Goal: Task Accomplishment & Management: Use online tool/utility

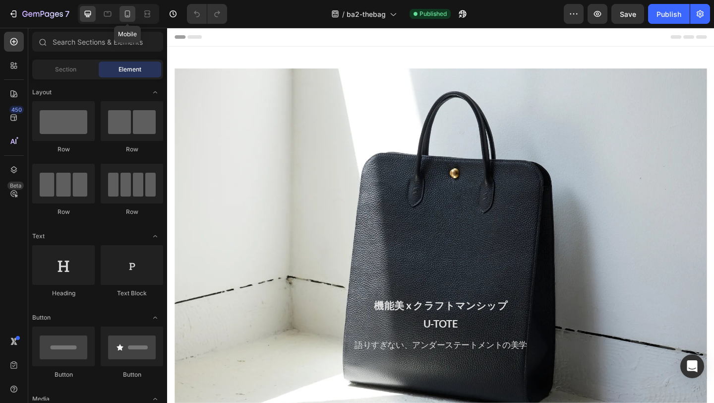
click at [127, 13] on icon at bounding box center [127, 14] width 10 height 10
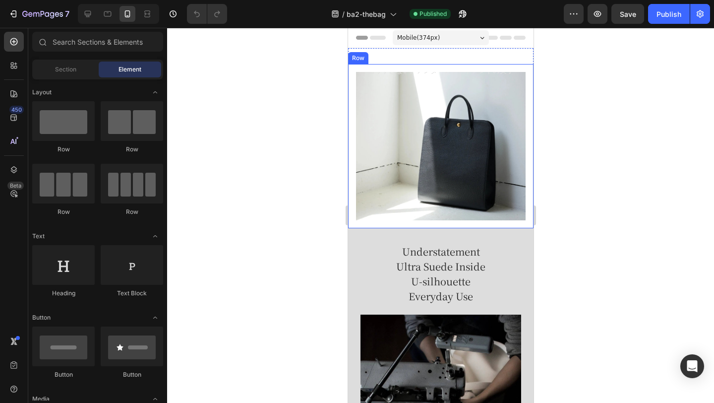
click at [414, 66] on div "機能美 x クラフトマンシップ U-TOTE Heading 語りすぎない、アンダーステートメントの美学 Text Block Row Heading Tex…" at bounding box center [440, 146] width 185 height 164
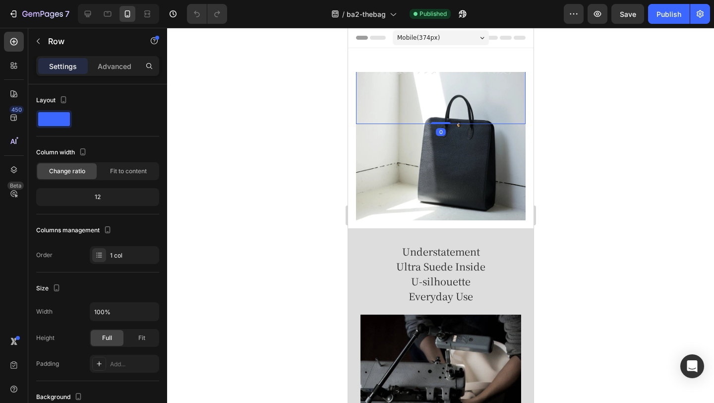
click at [427, 80] on div "機能美 x クラフトマンシップ U-TOTE Heading 語りすぎない、アンダーステートメントの美学 Text Block Row Heading Tex…" at bounding box center [441, 53] width 170 height 141
click at [420, 72] on p "語りすぎない、アンダーステートメントの美学" at bounding box center [440, 70] width 168 height 10
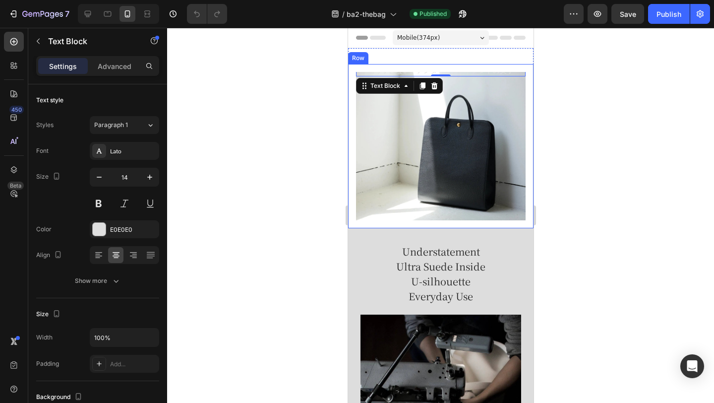
click at [116, 75] on div "Settings Advanced" at bounding box center [97, 66] width 123 height 20
click at [114, 69] on p "Advanced" at bounding box center [115, 66] width 34 height 10
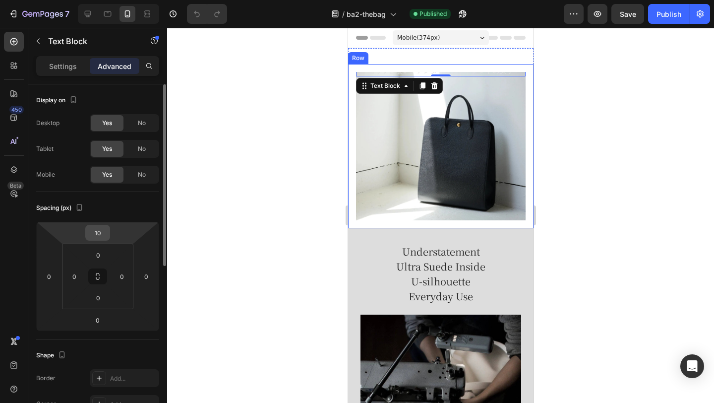
click at [104, 226] on input "10" at bounding box center [98, 232] width 20 height 15
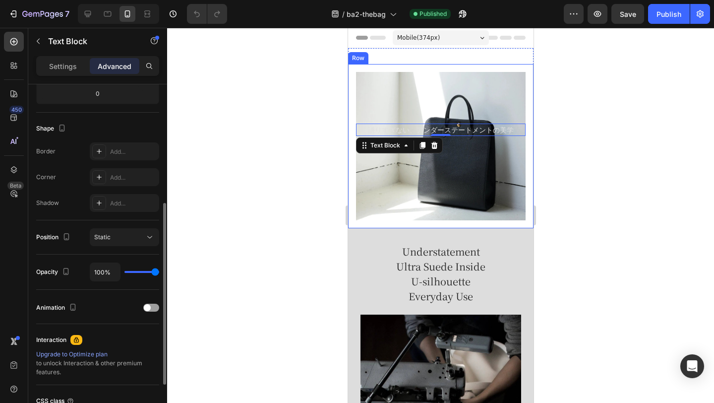
scroll to position [228, 0]
type input "250"
click at [125, 235] on div "Static" at bounding box center [119, 235] width 51 height 9
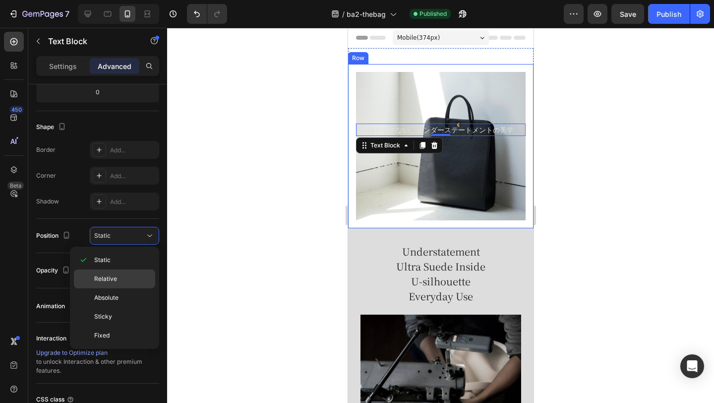
click at [111, 277] on span "Relative" at bounding box center [105, 278] width 23 height 9
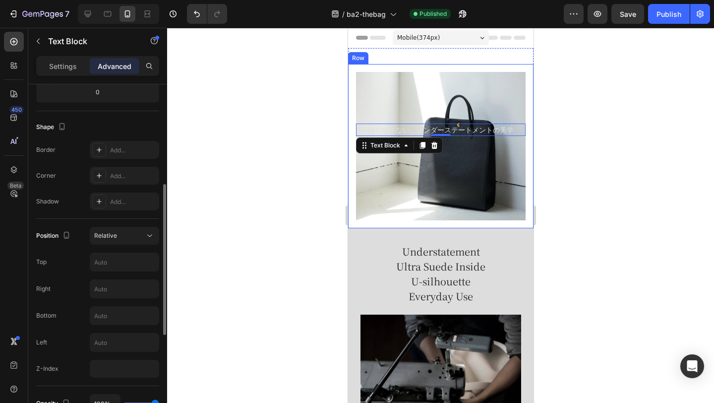
click at [120, 245] on div "Position Relative Top Right Bottom Left Z-Index" at bounding box center [97, 302] width 123 height 151
click at [121, 241] on button "Relative" at bounding box center [124, 236] width 69 height 18
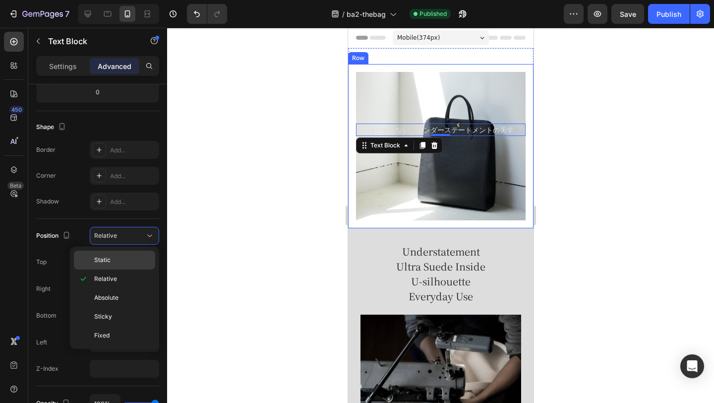
click at [119, 252] on div "Static" at bounding box center [114, 259] width 81 height 19
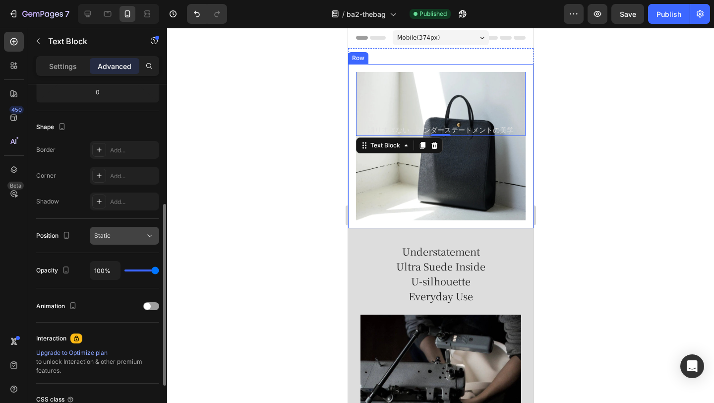
click at [121, 237] on div "Static" at bounding box center [119, 235] width 51 height 9
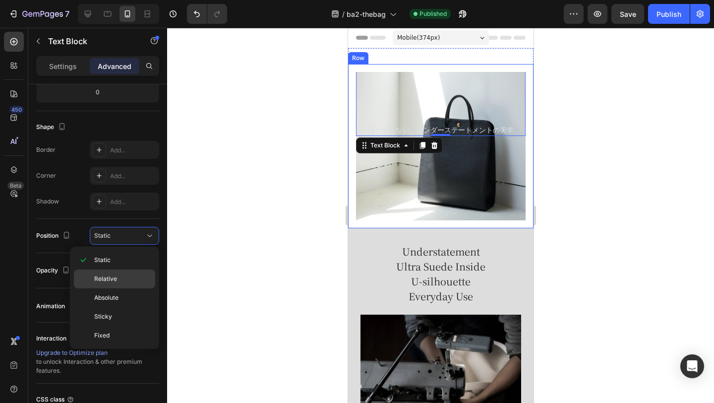
click at [113, 278] on span "Relative" at bounding box center [105, 278] width 23 height 9
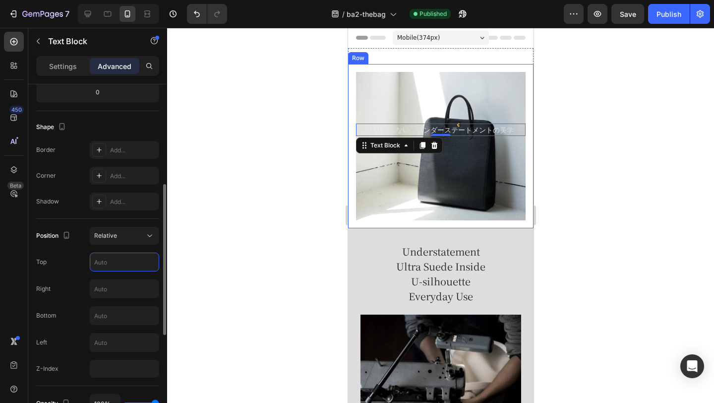
click at [110, 261] on input "text" at bounding box center [124, 262] width 68 height 18
type input "z"
type input "Auto"
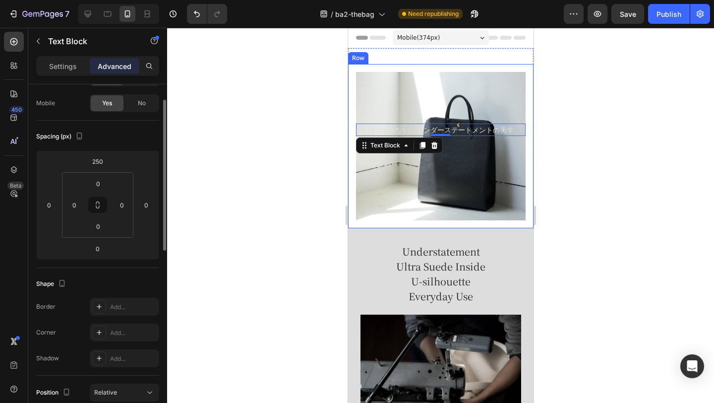
scroll to position [56, 0]
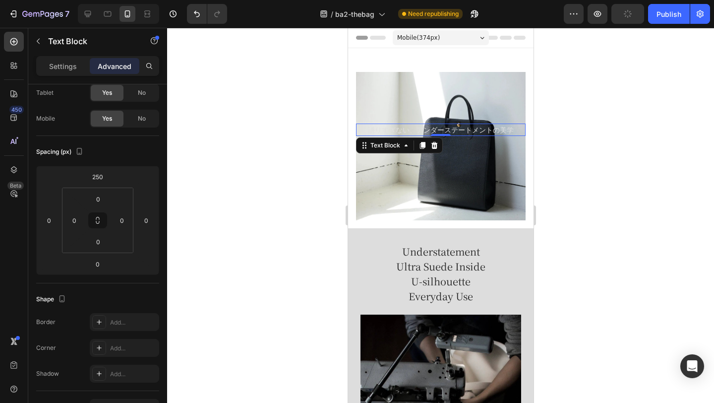
click at [424, 131] on p "語りすぎない、アンダーステートメントの美学" at bounding box center [440, 129] width 168 height 10
click at [417, 130] on p "語りすぎない、アンダーステートメントの美学" at bounding box center [440, 129] width 168 height 10
click at [416, 131] on p "語りすぎない、アンダーステートメントの美学" at bounding box center [440, 129] width 168 height 10
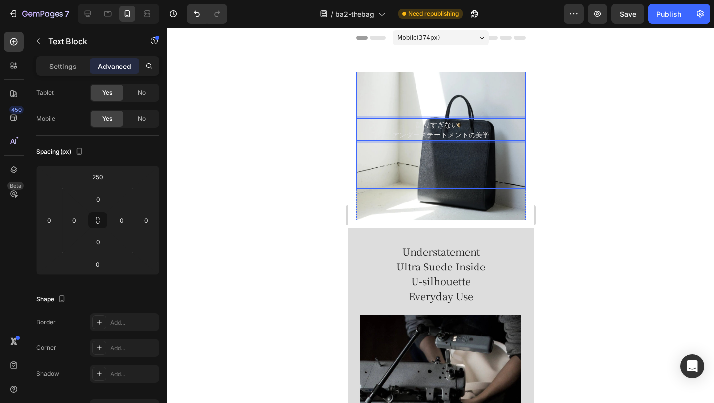
click at [474, 145] on div "機能美 x クラフトマンシップ U-TOTE Heading 語りすぎない、 アンダーステートメントの美学 Text Block 0 Row Heading …" at bounding box center [441, 53] width 170 height 270
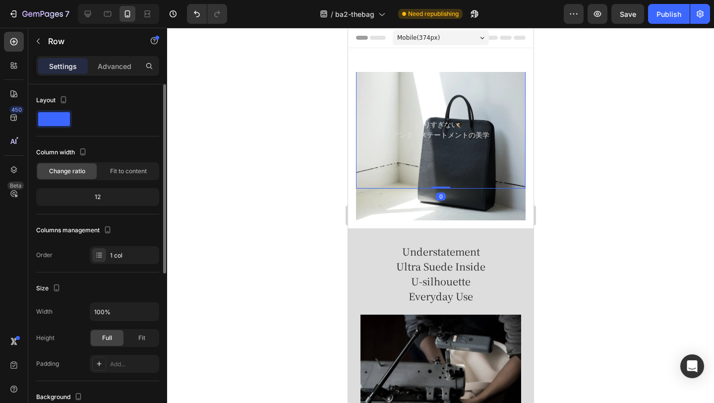
click at [474, 145] on div "機能美 x クラフトマンシップ U-TOTE Heading 語りすぎない、 アンダーステートメントの美学 Text Block Row Heading Te…" at bounding box center [441, 53] width 170 height 270
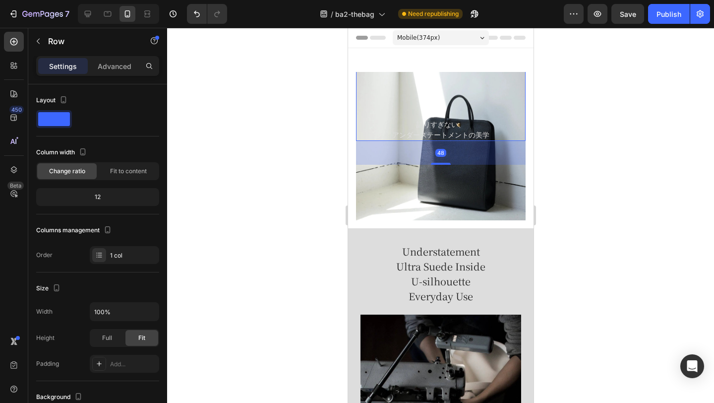
click at [444, 77] on div "機能美 x クラフトマンシップ U-TOTE Heading 語りすぎない、 アンダーステートメントの美学 Text Block" at bounding box center [441, 29] width 170 height 223
click at [424, 72] on div "機能美 x クラフトマンシップ U-TOTE Heading 語りすぎない、 アンダーステートメントの美学 Text Block" at bounding box center [441, 29] width 170 height 223
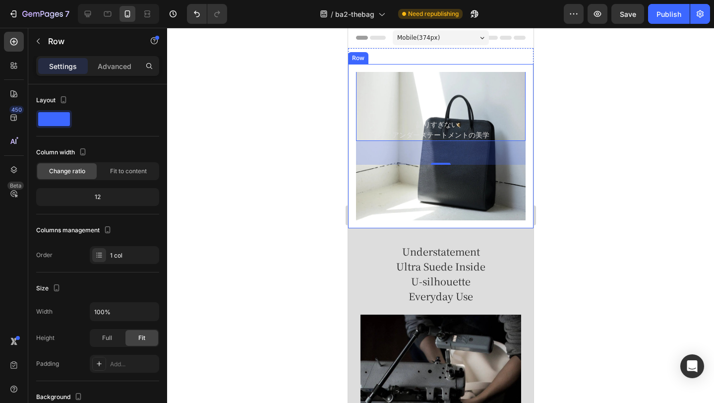
click at [402, 65] on div "機能美 x クラフトマンシップ U-TOTE Heading 語りすぎない、 アンダーステートメントの美学 Text Block Row 48 Heading…" at bounding box center [440, 146] width 185 height 164
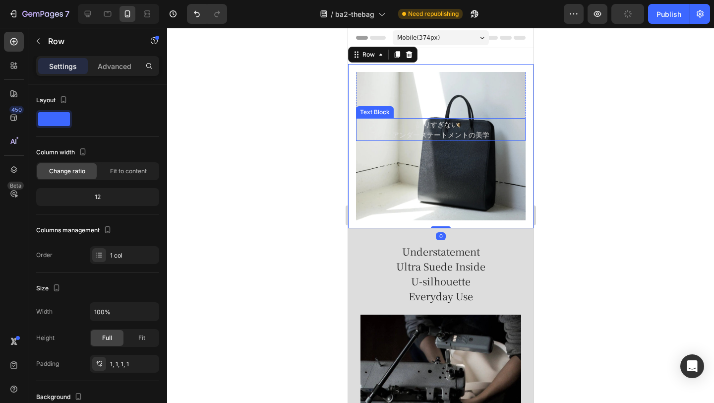
click at [424, 120] on p "語りすぎない、" at bounding box center [440, 124] width 168 height 10
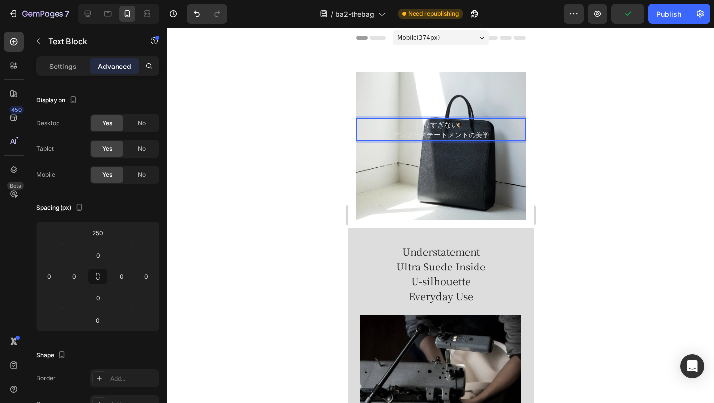
click at [384, 124] on p "語りすぎない、" at bounding box center [440, 124] width 168 height 10
click at [422, 124] on p "語りすぎない、" at bounding box center [440, 124] width 168 height 10
click at [589, 115] on div at bounding box center [440, 215] width 547 height 375
click at [491, 139] on p "アンダーステートメントの美学" at bounding box center [440, 134] width 168 height 10
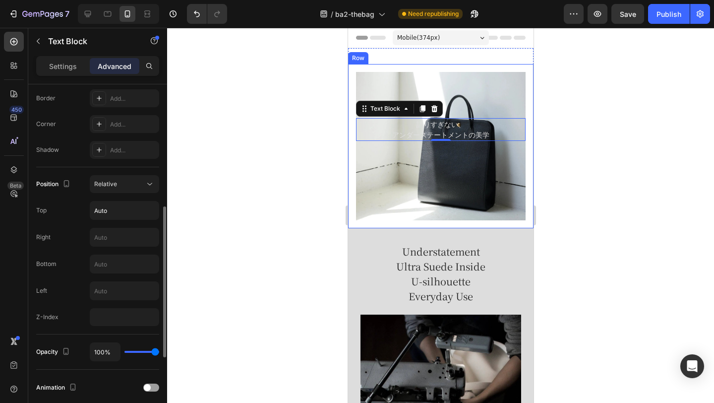
scroll to position [282, 0]
click at [136, 187] on button "Relative" at bounding box center [124, 182] width 69 height 18
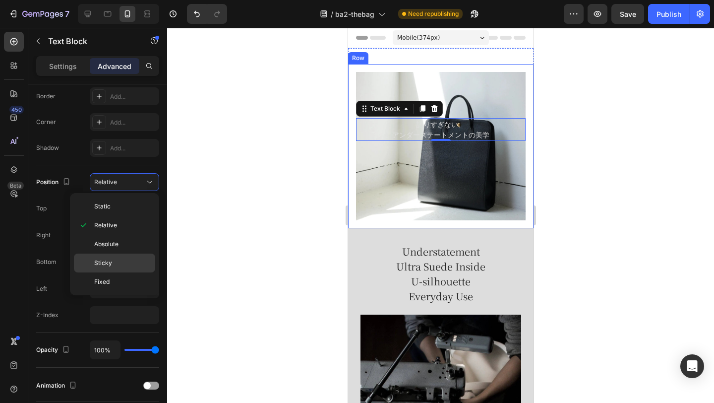
click at [116, 263] on p "Sticky" at bounding box center [122, 262] width 57 height 9
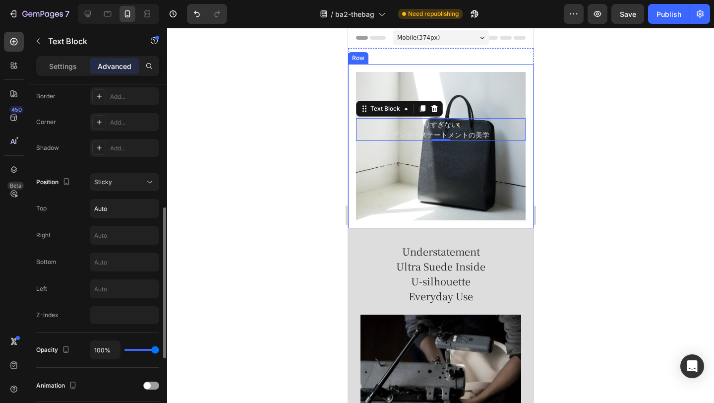
click at [126, 192] on div "Position Sticky Top Auto Right Bottom Left Z-Index" at bounding box center [97, 248] width 123 height 151
click at [127, 186] on div "Sticky" at bounding box center [119, 182] width 51 height 9
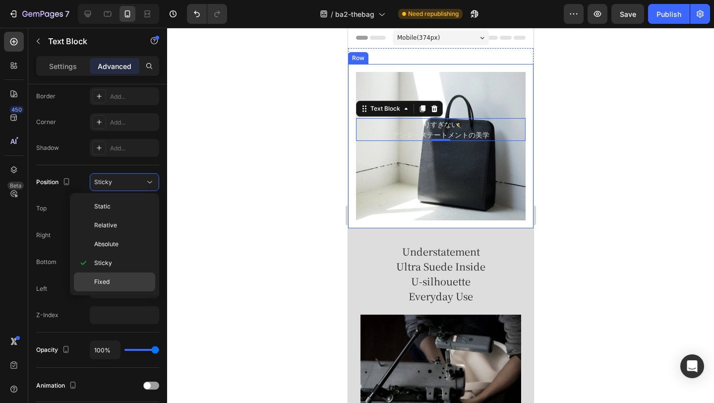
click at [113, 286] on div "Fixed" at bounding box center [114, 281] width 81 height 19
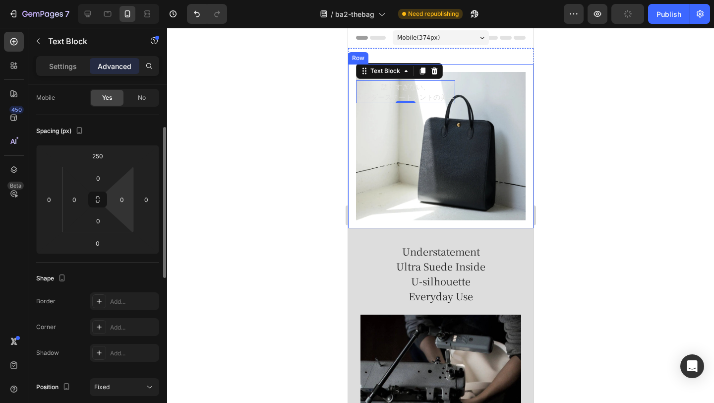
scroll to position [89, 0]
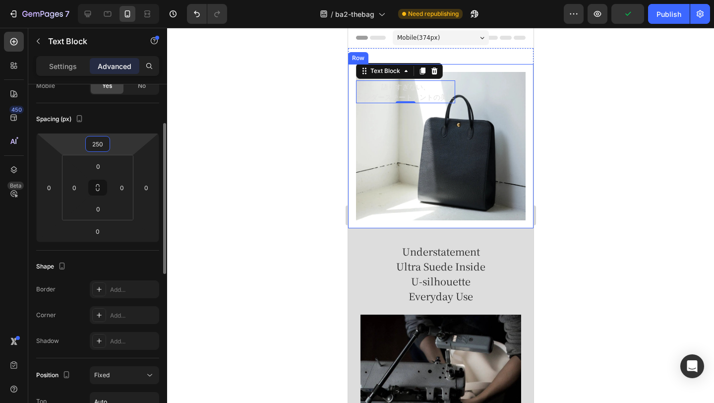
click at [99, 146] on input "250" at bounding box center [98, 143] width 20 height 15
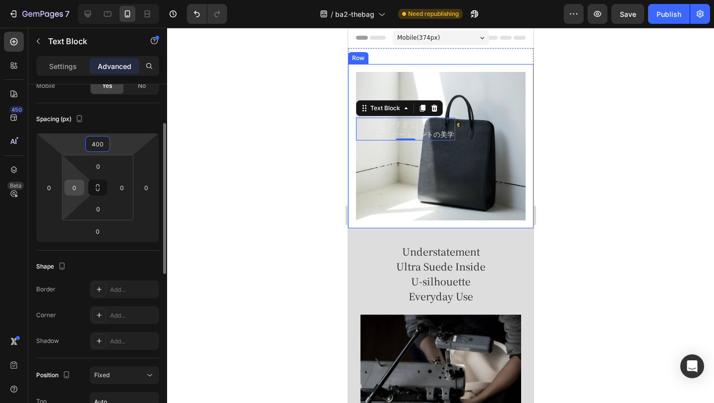
type input "400"
click at [67, 190] on input "0" at bounding box center [74, 187] width 15 height 15
type input "2"
type input "101"
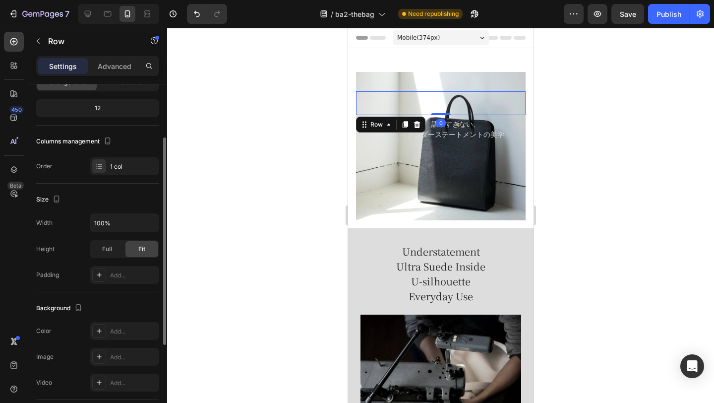
click at [365, 109] on div "Heading Text Block" at bounding box center [441, 103] width 170 height 24
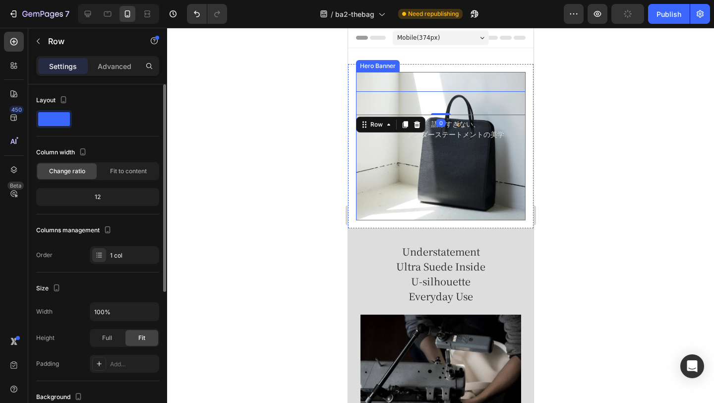
click at [363, 140] on div "機能美 x クラフトマンシップ U-TOTE Heading 語りすぎない、 アンダーステートメントの美学 Text Block Row Heading Te…" at bounding box center [441, 146] width 170 height 335
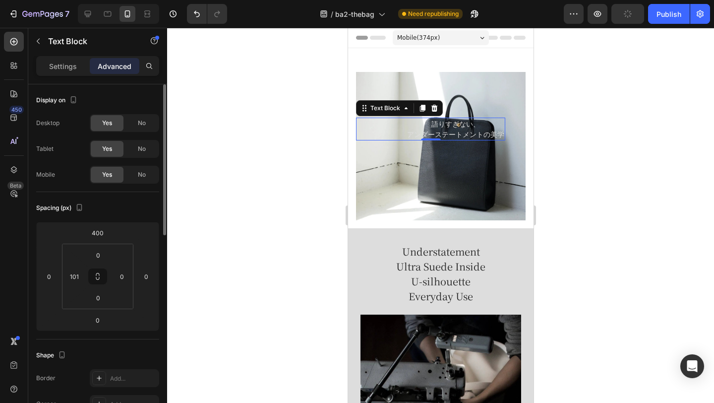
click at [363, 123] on div "語りすぎない、 アンダーステートメントの美学 Text Block 0" at bounding box center [430, 129] width 149 height 23
click at [92, 233] on input "400" at bounding box center [98, 232] width 20 height 15
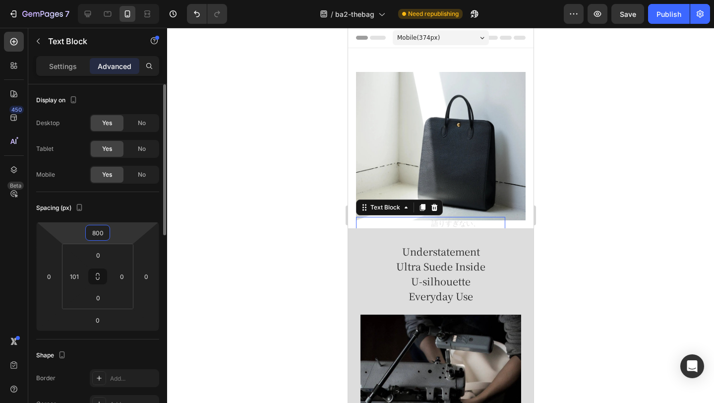
click at [90, 233] on input "800" at bounding box center [98, 232] width 20 height 15
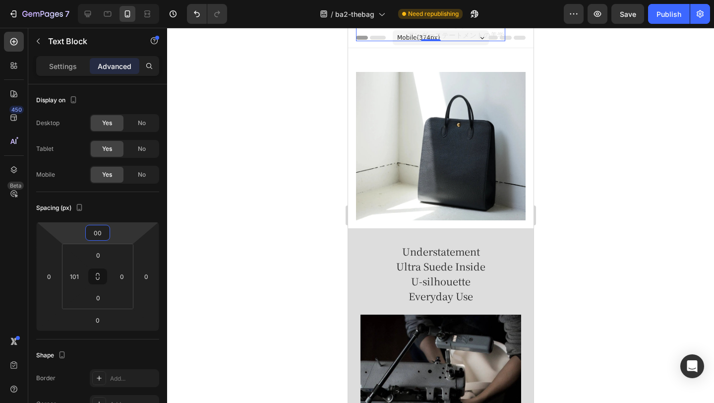
type input "600"
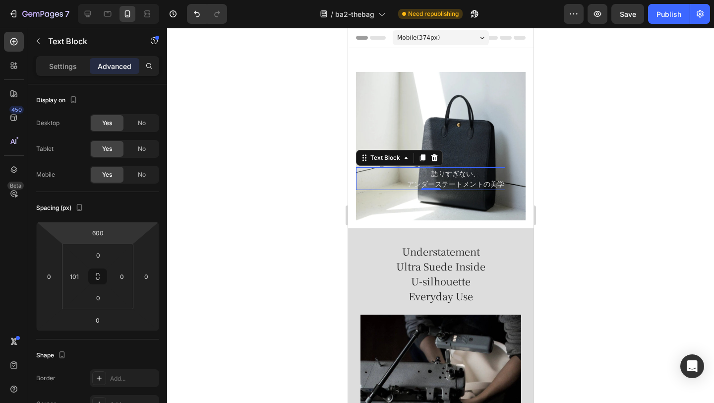
click at [592, 175] on div at bounding box center [440, 215] width 547 height 375
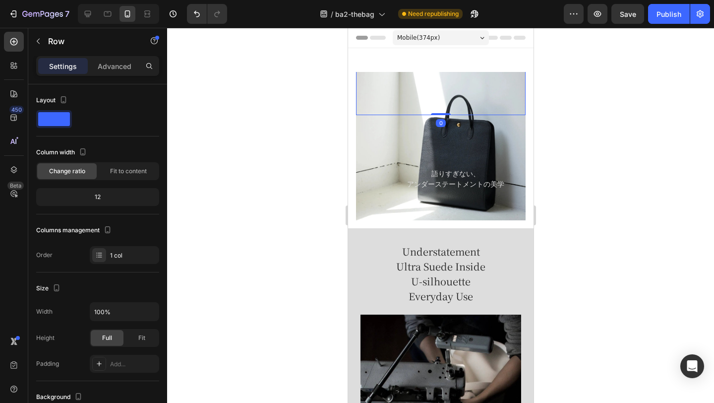
click at [427, 83] on div "機能美 x クラフトマンシップ U-TOTE Heading 語りすぎない、 アンダーステートメントの美学 Text Block Row Heading Te…" at bounding box center [441, 53] width 170 height 123
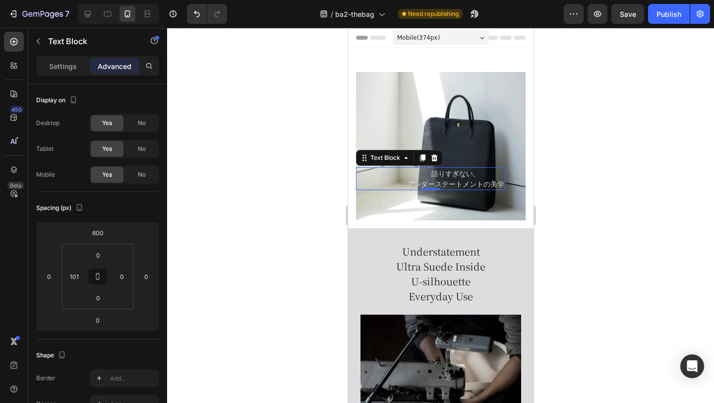
click at [430, 171] on p "語りすぎない、" at bounding box center [455, 173] width 97 height 10
click at [138, 171] on span "No" at bounding box center [142, 174] width 8 height 9
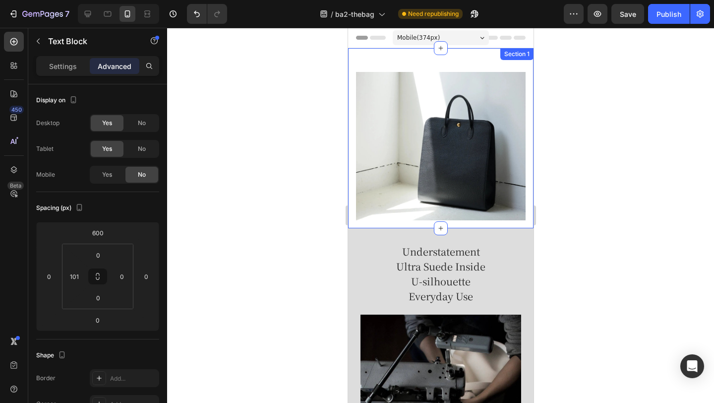
click at [439, 61] on div "機能美 x クラフトマンシップ U-TOTE Heading 語りすぎない、 アンダーステートメントの美学 Text Block 0 Row Heading …" at bounding box center [440, 138] width 185 height 180
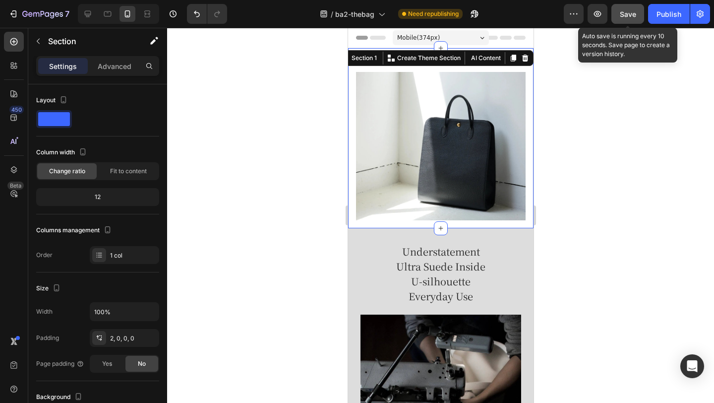
click at [643, 16] on button "Save" at bounding box center [627, 14] width 33 height 20
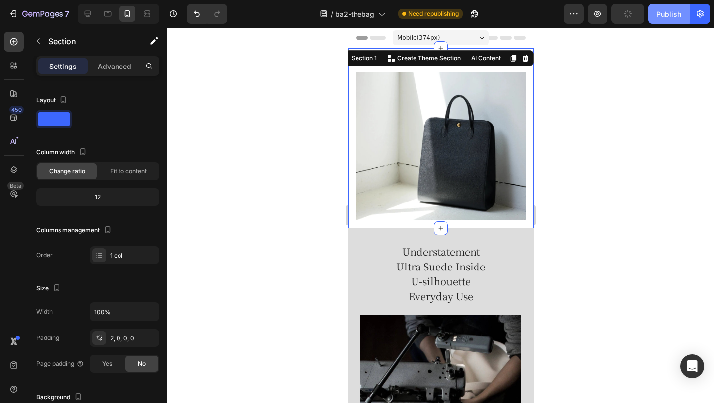
click at [663, 15] on div "Publish" at bounding box center [668, 14] width 25 height 10
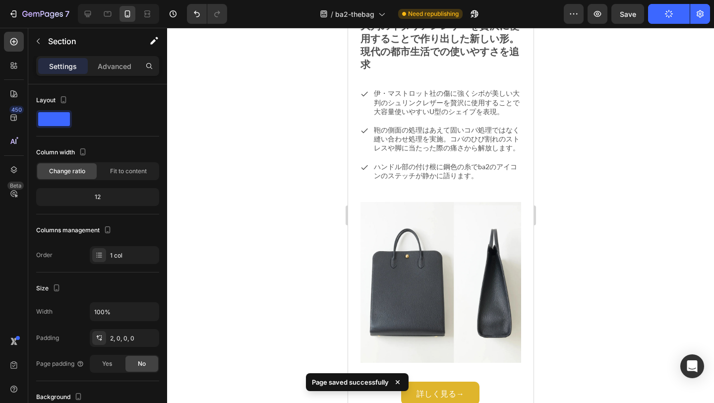
scroll to position [630, 0]
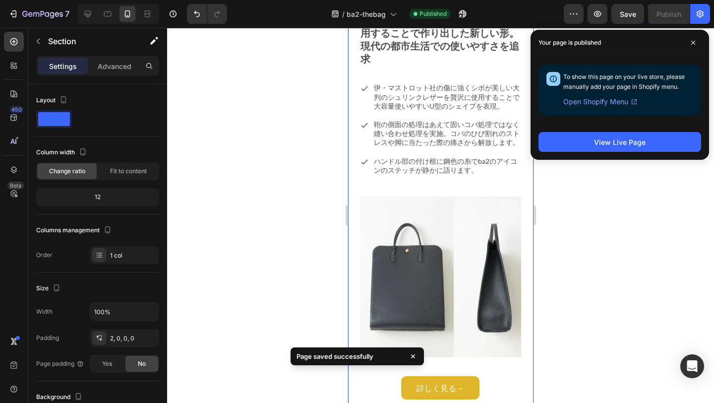
click at [397, 152] on div "Image 詳しく見る→ Button Row Point 1 Heading 大判のイタリアンレザーを贅沢に使用することで作り出した新しい形。現代の都市生活…" at bounding box center [440, 176] width 185 height 470
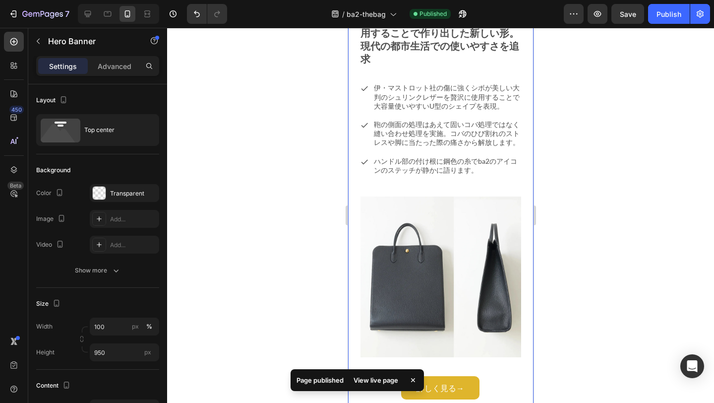
click at [384, 156] on div "Image 詳しく見る→ Button Row Point 1 Heading 大判のイタリアンレザーを贅沢に使用することで作り出した新しい形。現代の都市生活…" at bounding box center [440, 176] width 185 height 470
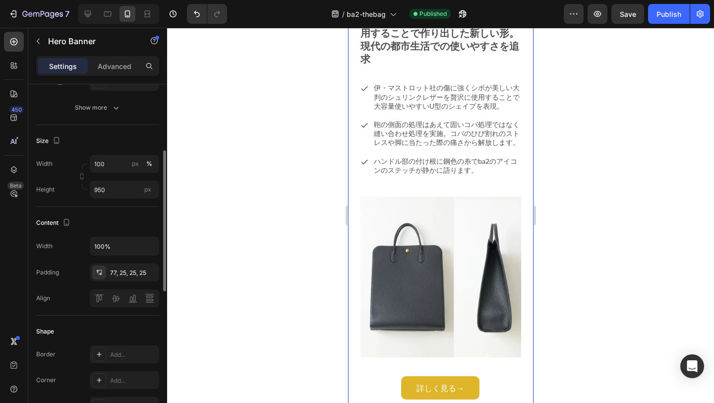
scroll to position [163, 0]
click at [124, 276] on div "77, 25, 25, 25" at bounding box center [124, 272] width 29 height 9
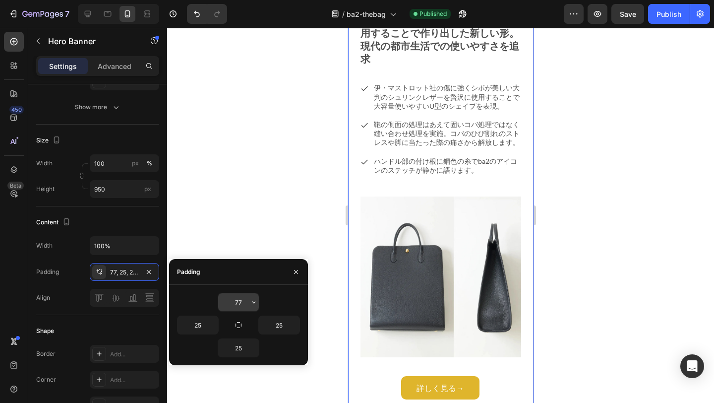
click at [237, 296] on input "77" at bounding box center [238, 302] width 41 height 18
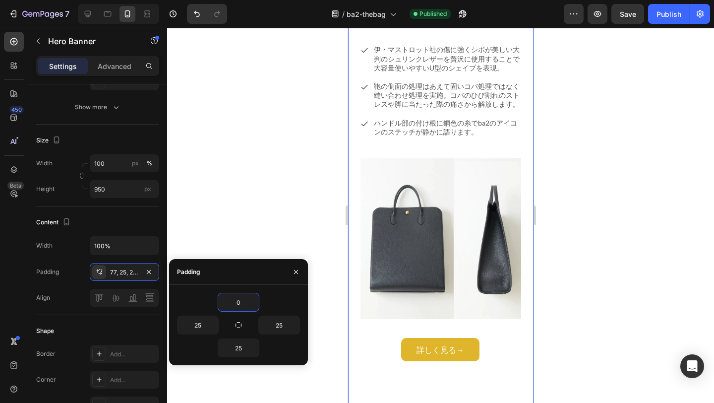
type input "30"
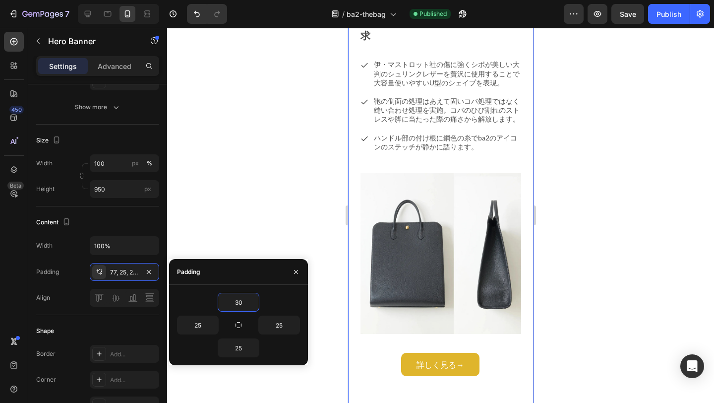
click at [626, 197] on div at bounding box center [440, 215] width 547 height 375
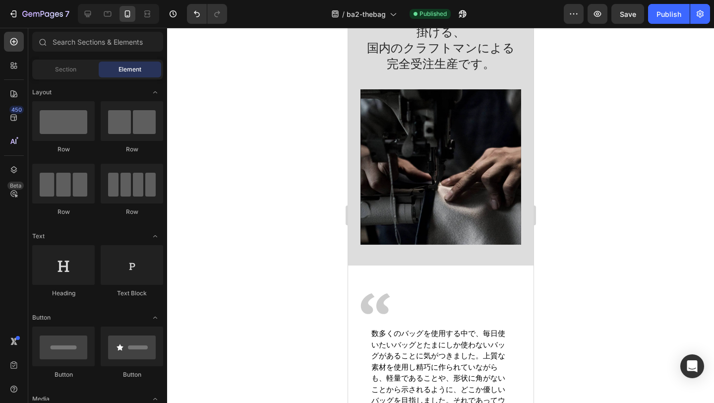
scroll to position [2643, 0]
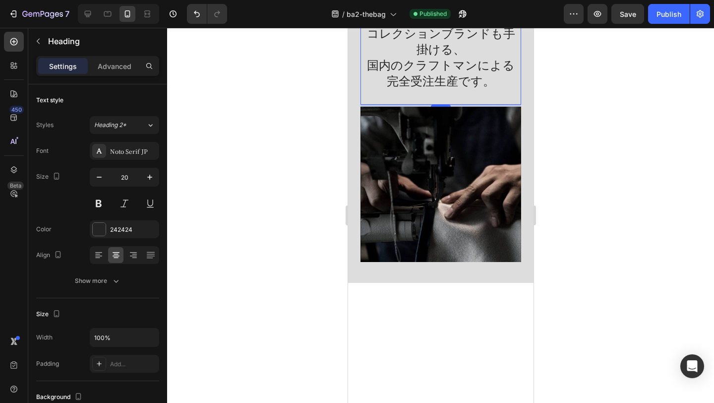
click at [383, 25] on span "注文から約4０日でお届け。" at bounding box center [440, 16] width 152 height 17
click at [369, 25] on span "注文から約4０日でお届け。" at bounding box center [440, 16] width 152 height 17
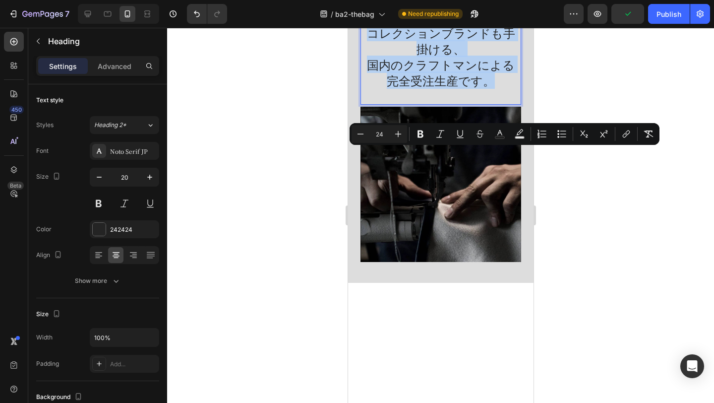
drag, startPoint x: 486, startPoint y: 219, endPoint x: 369, endPoint y: 161, distance: 130.6
click at [369, 104] on p "注文から約4０日でお届け。 コレクションブランドも手掛ける、 国内のクラフトマンによる完全受注生産です。" at bounding box center [440, 56] width 159 height 94
click at [362, 140] on button "Minus" at bounding box center [361, 134] width 18 height 18
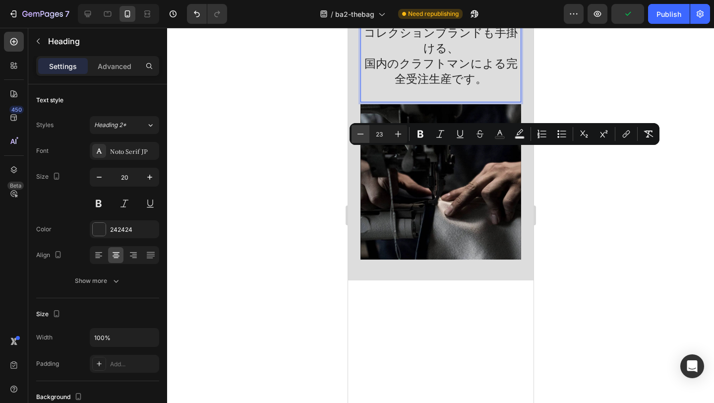
click at [362, 140] on button "Minus" at bounding box center [361, 134] width 18 height 18
type input "20"
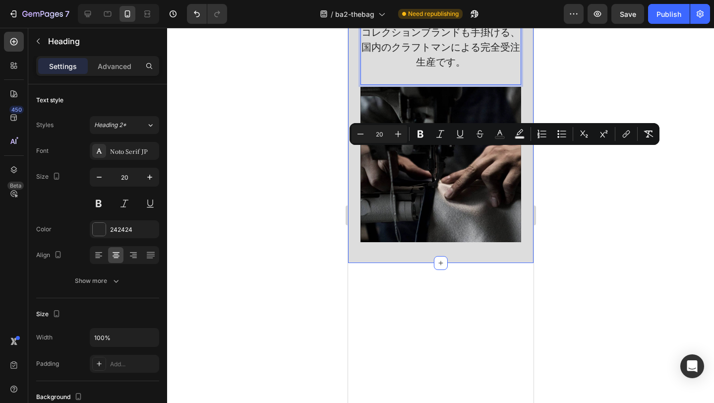
click at [565, 197] on div at bounding box center [440, 215] width 547 height 375
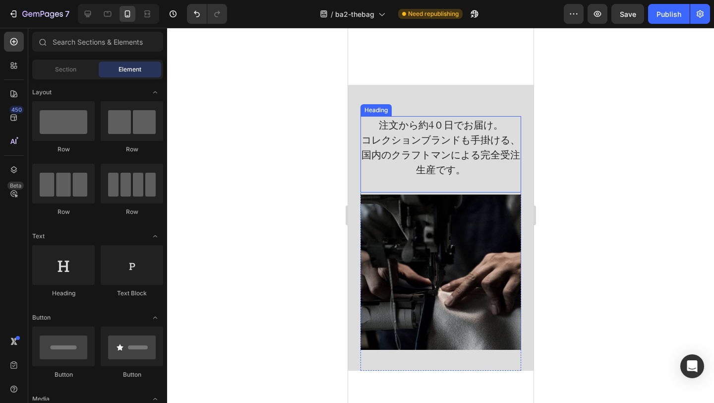
scroll to position [2549, 0]
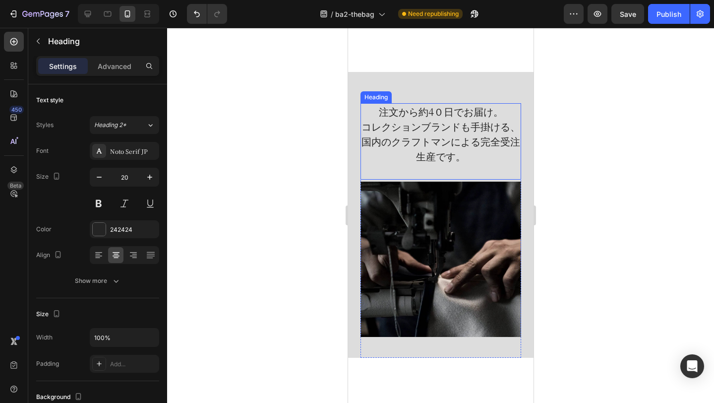
click at [404, 119] on span "注文から約4０日でお届け。" at bounding box center [440, 111] width 124 height 14
click at [116, 69] on p "Advanced" at bounding box center [115, 66] width 34 height 10
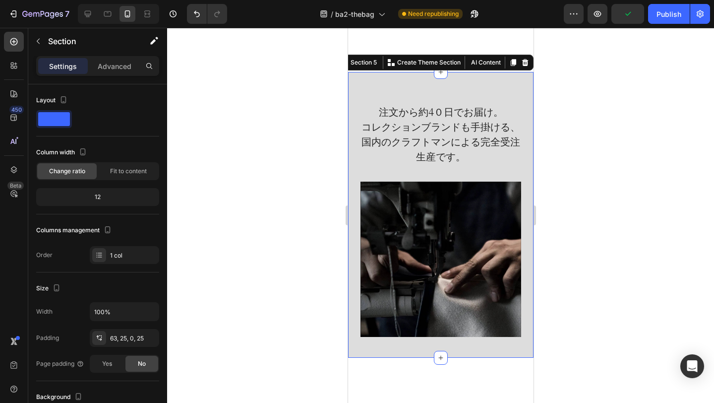
click at [393, 224] on div "⁠⁠⁠⁠⁠⁠⁠ 注文から約4０日でお届け。 コレクションブランドも手掛ける、 国内のクラフトマンによる完全受注生産です。 Heading Image Row …" at bounding box center [440, 215] width 185 height 286
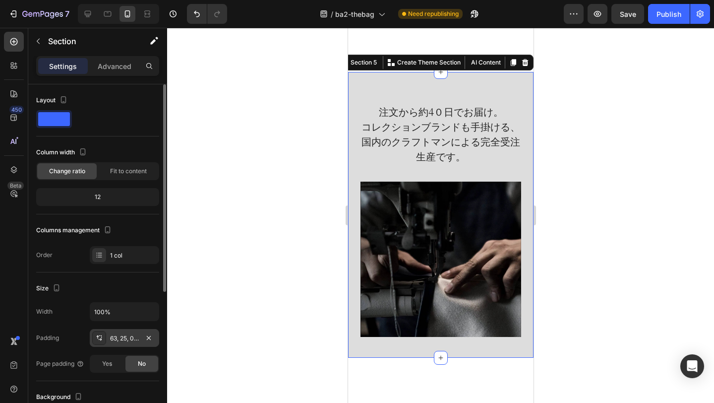
click at [122, 339] on div "63, 25, 0, 25" at bounding box center [124, 338] width 29 height 9
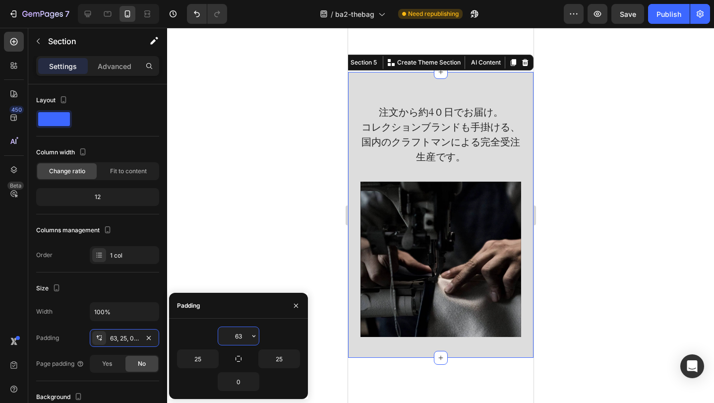
click at [233, 330] on input "63" at bounding box center [238, 336] width 41 height 18
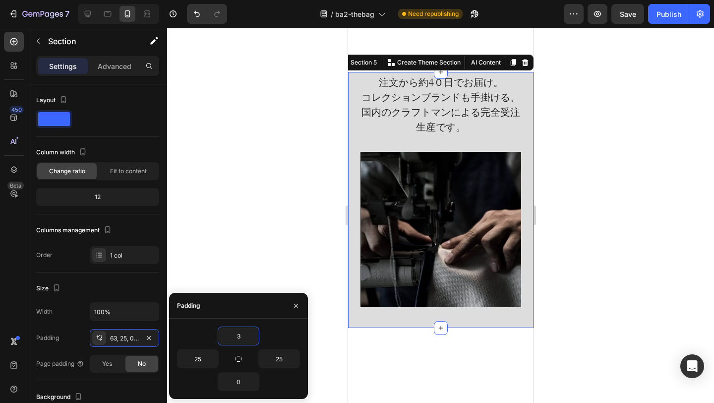
type input "30"
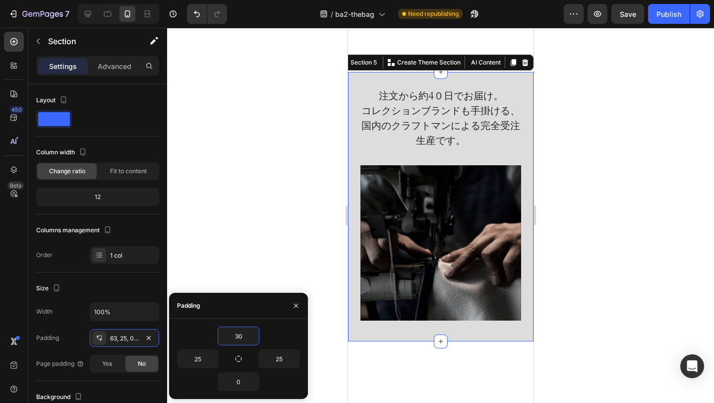
click at [600, 203] on div at bounding box center [440, 215] width 547 height 375
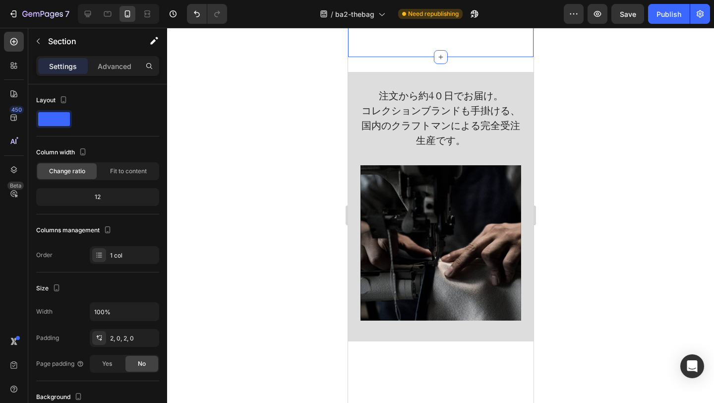
click at [115, 68] on p "Advanced" at bounding box center [115, 66] width 34 height 10
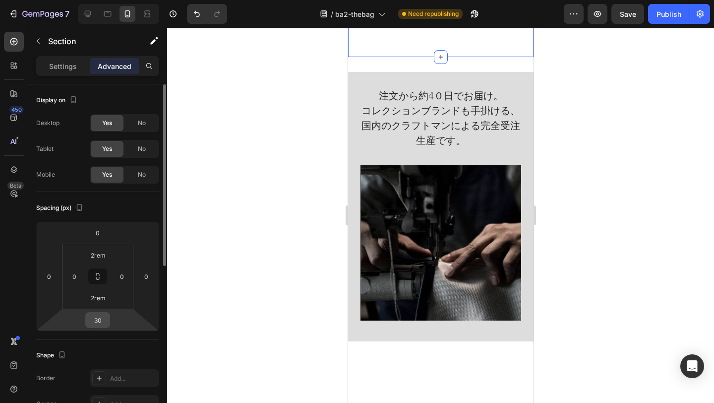
click at [102, 323] on input "30" at bounding box center [98, 319] width 20 height 15
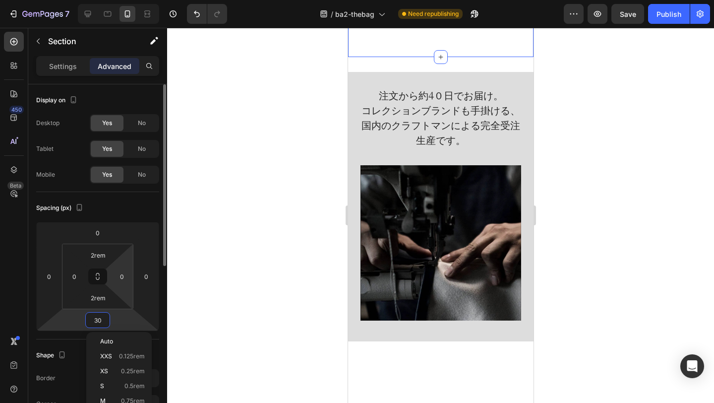
type input "0"
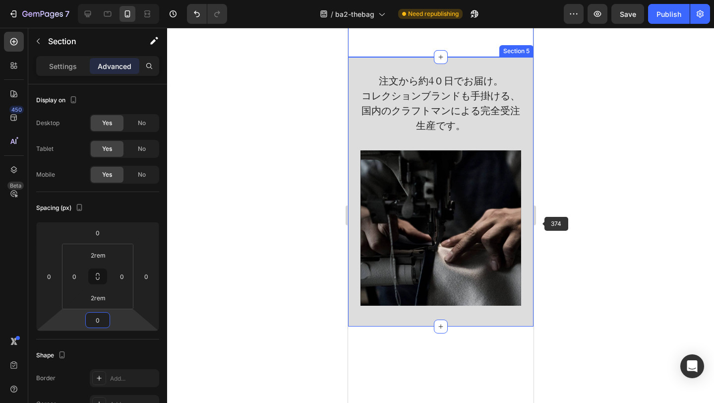
click at [587, 223] on div at bounding box center [440, 215] width 547 height 375
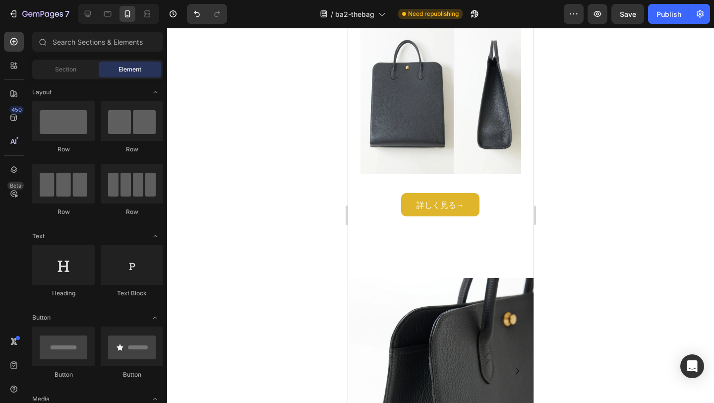
scroll to position [1006, 0]
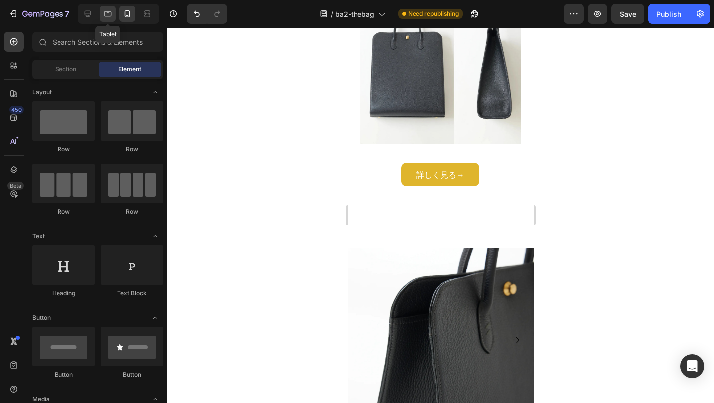
click at [106, 19] on div at bounding box center [108, 14] width 16 height 16
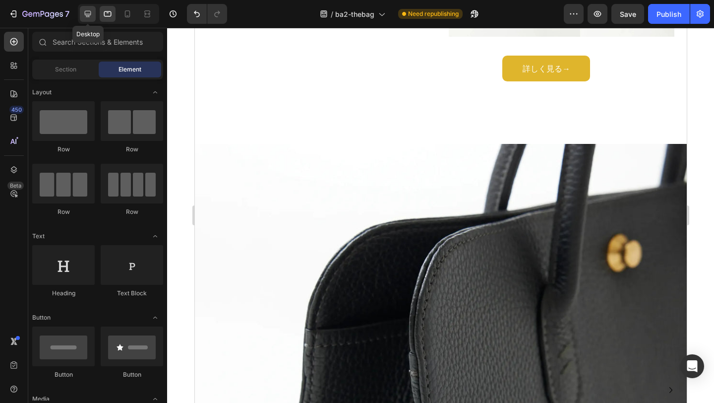
click at [81, 18] on div at bounding box center [88, 14] width 16 height 16
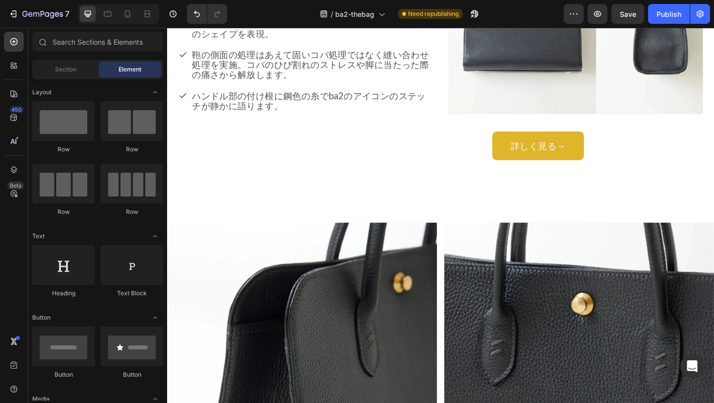
scroll to position [1632, 0]
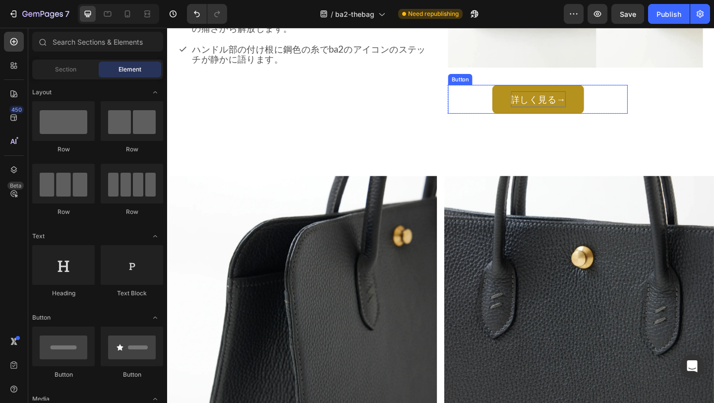
click at [546, 107] on p "詳しく見る→" at bounding box center [570, 105] width 59 height 17
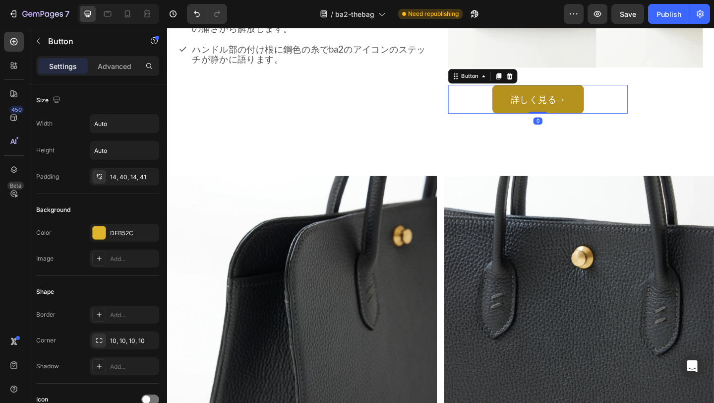
click at [535, 109] on link "詳しく見る→" at bounding box center [571, 105] width 100 height 31
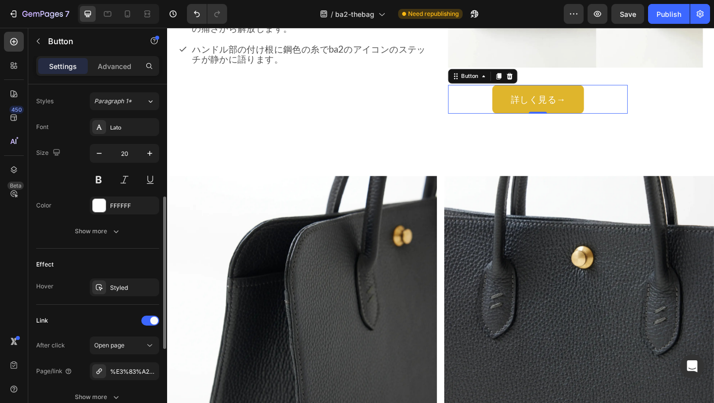
scroll to position [442, 0]
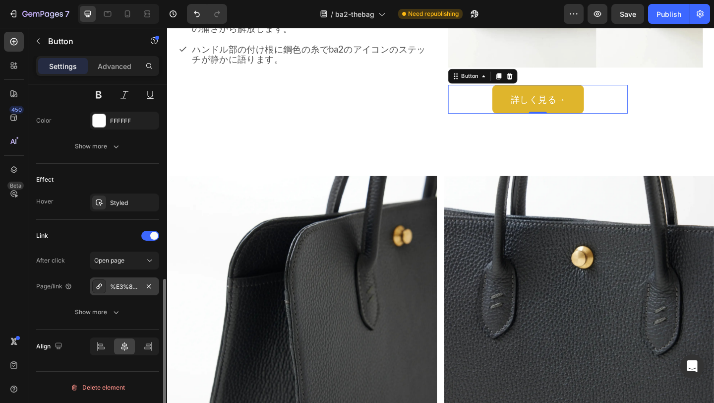
click at [98, 287] on icon at bounding box center [99, 286] width 8 height 8
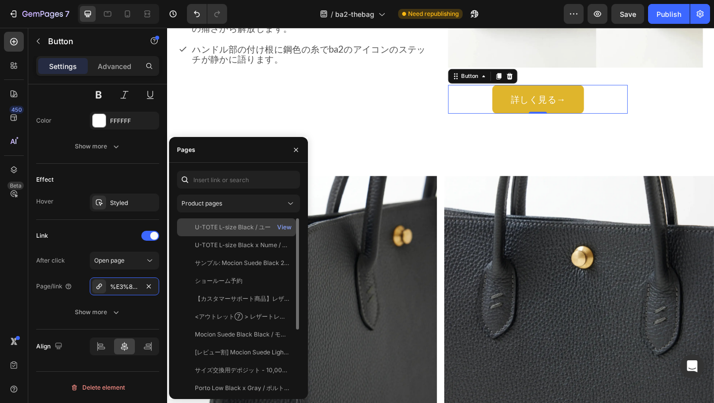
click at [206, 231] on div "U-TOTE L-size Black / ユートート Lサイズ" at bounding box center [242, 227] width 95 height 9
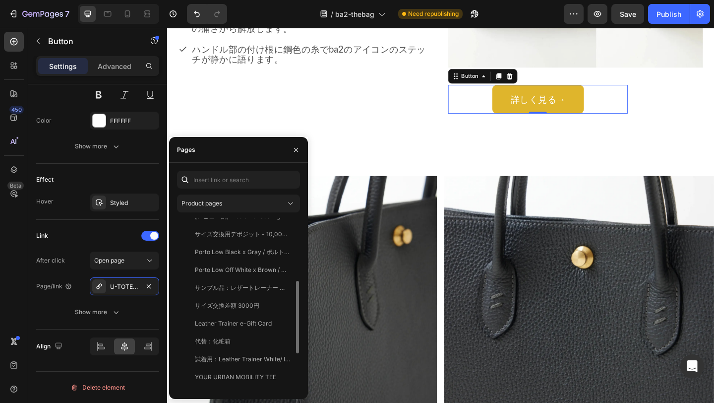
scroll to position [141, 0]
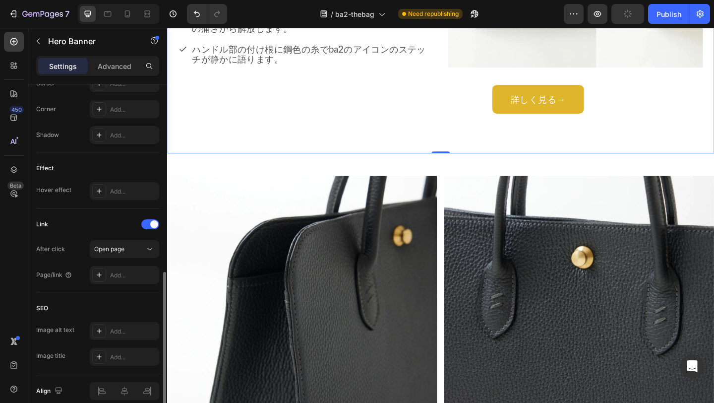
scroll to position [504, 0]
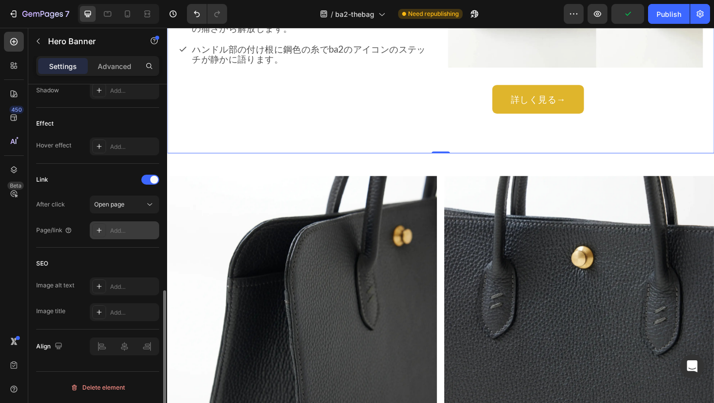
click at [122, 235] on div "Add..." at bounding box center [133, 230] width 47 height 9
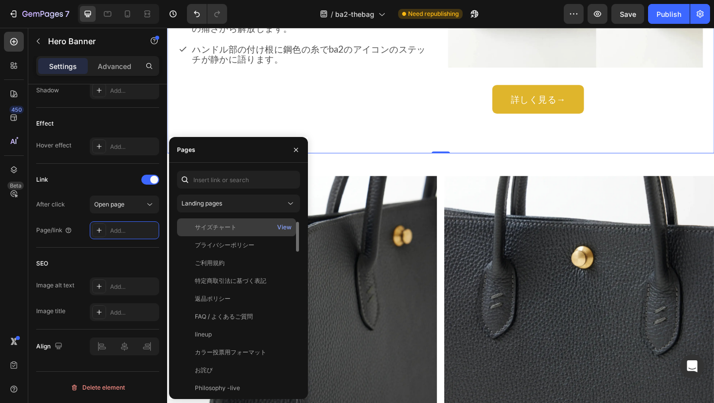
scroll to position [15, 0]
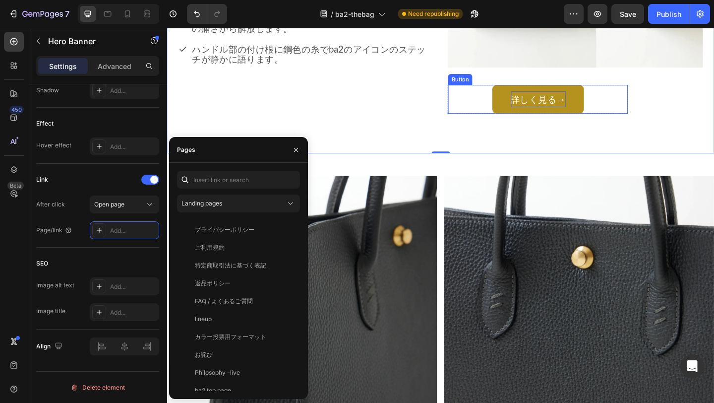
click at [546, 105] on p "詳しく見る→" at bounding box center [570, 105] width 59 height 17
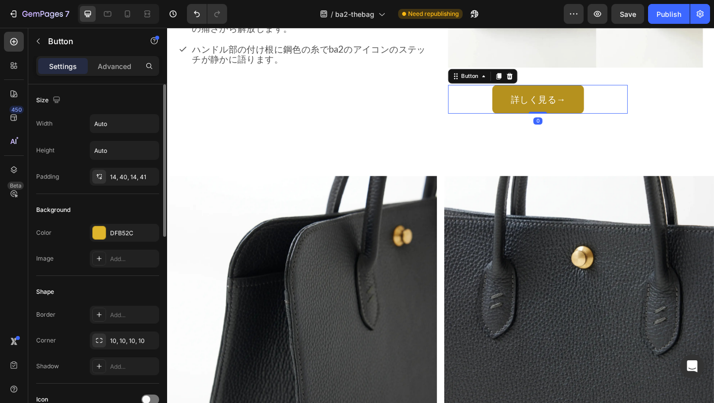
click at [530, 103] on link "詳しく見る→" at bounding box center [571, 105] width 100 height 31
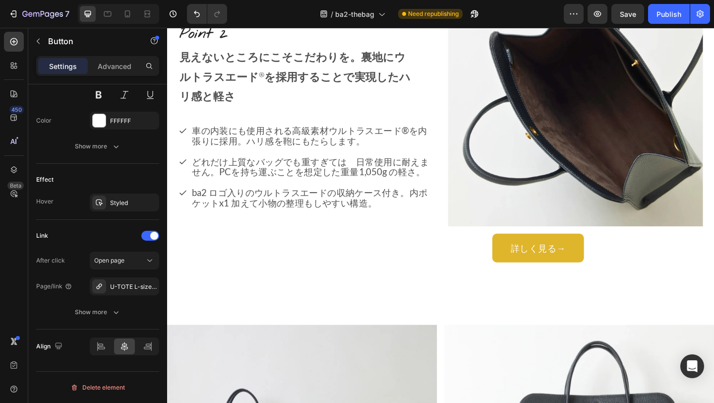
scroll to position [2281, 0]
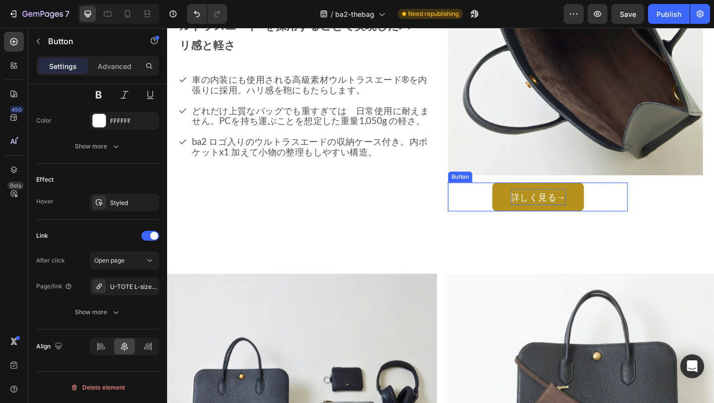
click at [546, 208] on p "詳しく見る→" at bounding box center [570, 211] width 59 height 17
click at [531, 213] on link "詳しく見る→" at bounding box center [571, 211] width 100 height 31
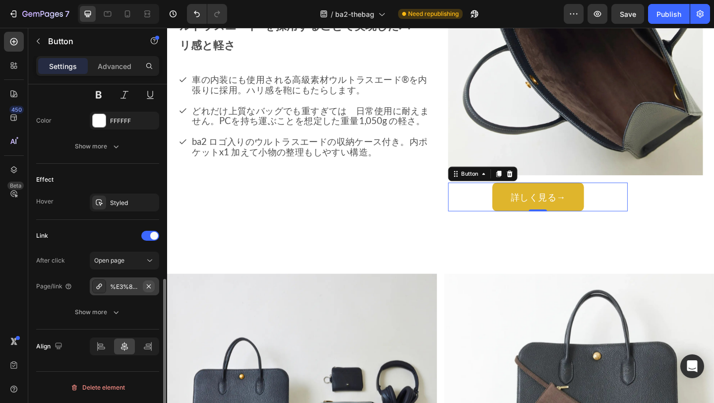
click at [145, 283] on icon "button" at bounding box center [149, 286] width 8 height 8
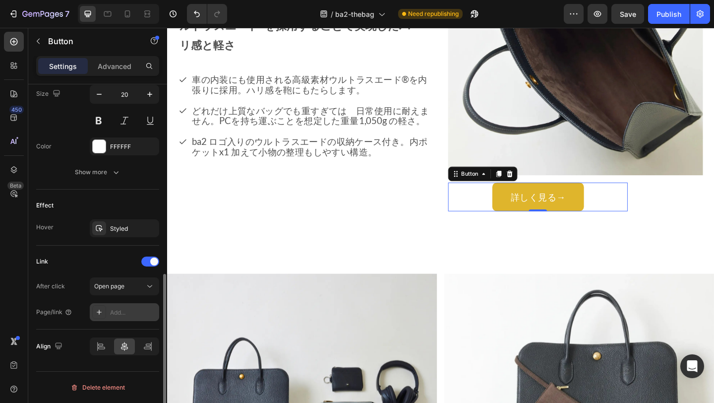
scroll to position [416, 0]
click at [104, 288] on span "Open page" at bounding box center [109, 285] width 30 height 7
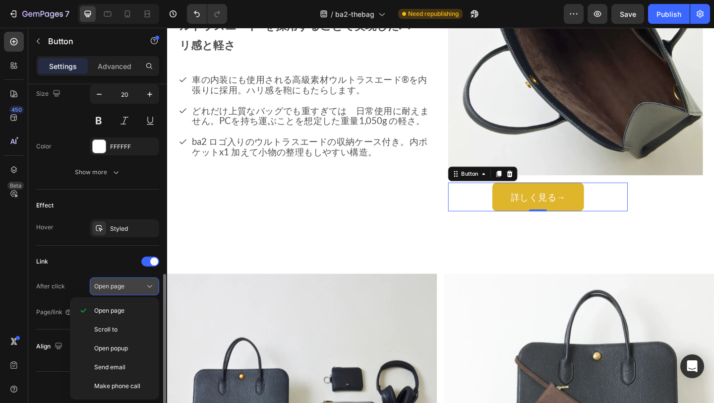
click at [112, 290] on span "Open page" at bounding box center [109, 286] width 30 height 9
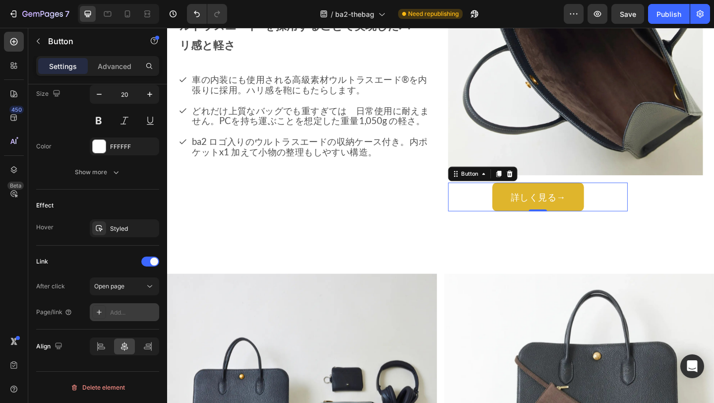
click at [101, 308] on icon at bounding box center [99, 312] width 8 height 8
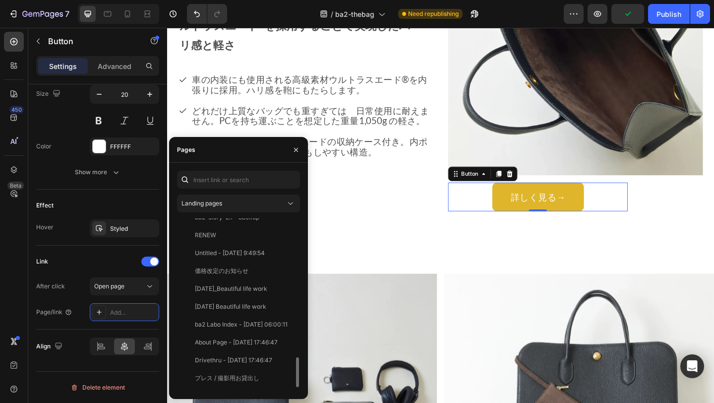
scroll to position [767, 0]
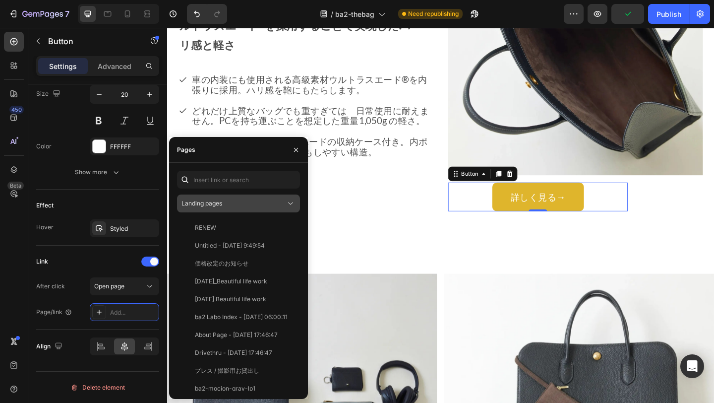
click at [237, 202] on div "Landing pages" at bounding box center [233, 203] width 104 height 9
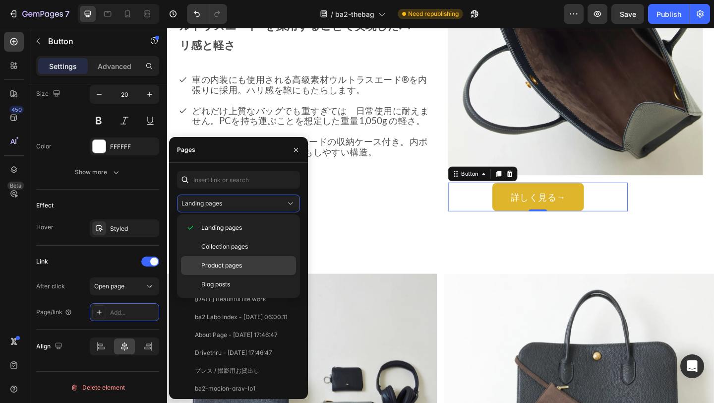
click at [222, 263] on span "Product pages" at bounding box center [221, 265] width 41 height 9
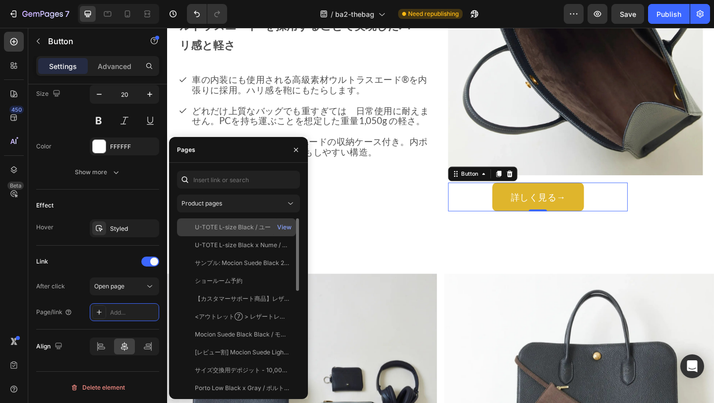
click at [234, 231] on div "U-TOTE L-size Black / ユートート Lサイズ" at bounding box center [242, 227] width 95 height 9
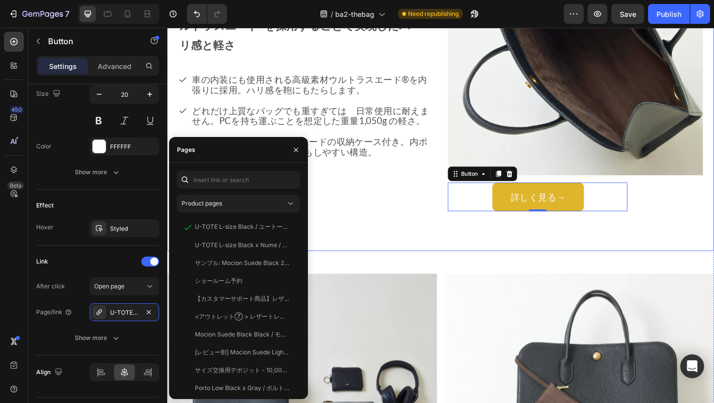
click at [379, 231] on div "Point 2 Heading 見えないところにこそこだわりを。裏地にウルトラスエード®︎を採用することで実現したハリ感と軽さ Heading 車の内装にも使…" at bounding box center [317, 83] width 277 height 345
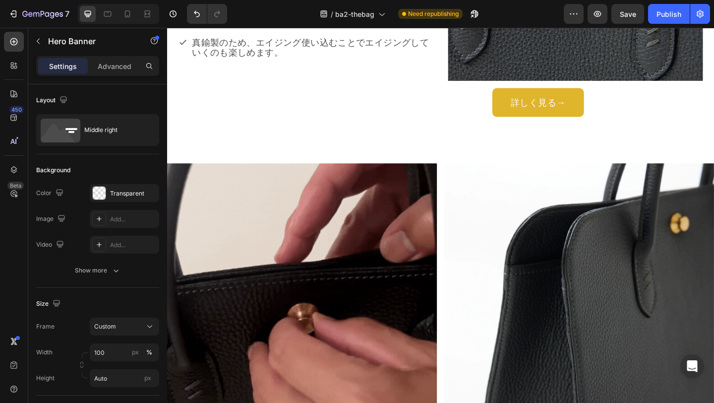
scroll to position [3142, 0]
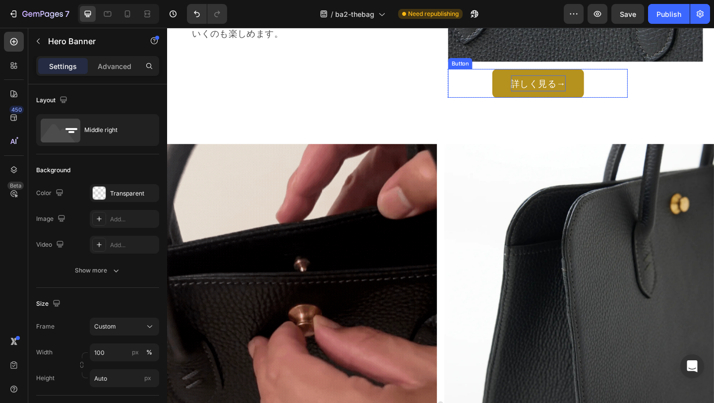
click at [574, 79] on p "詳しく見る→" at bounding box center [570, 87] width 59 height 17
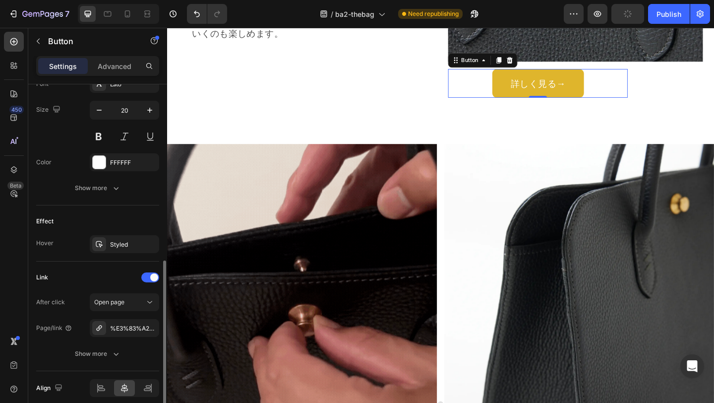
scroll to position [442, 0]
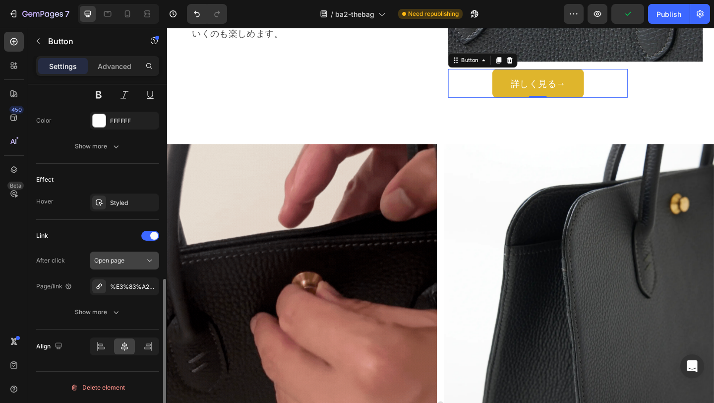
click at [131, 267] on button "Open page" at bounding box center [124, 260] width 69 height 18
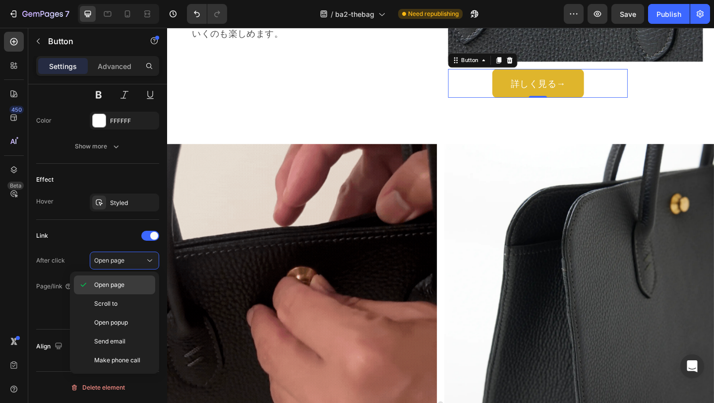
click at [125, 294] on div "Open page" at bounding box center [114, 303] width 81 height 19
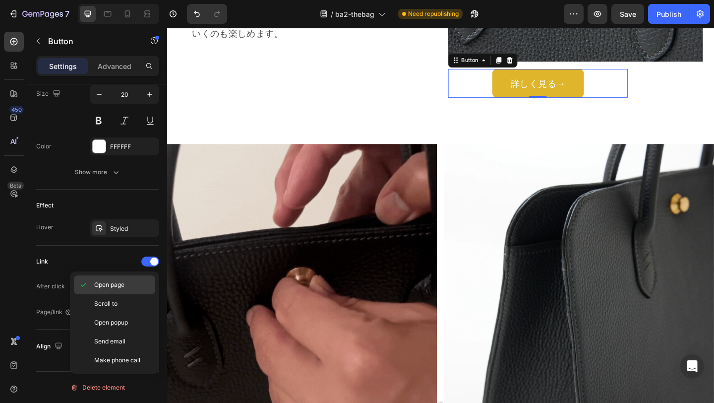
scroll to position [416, 0]
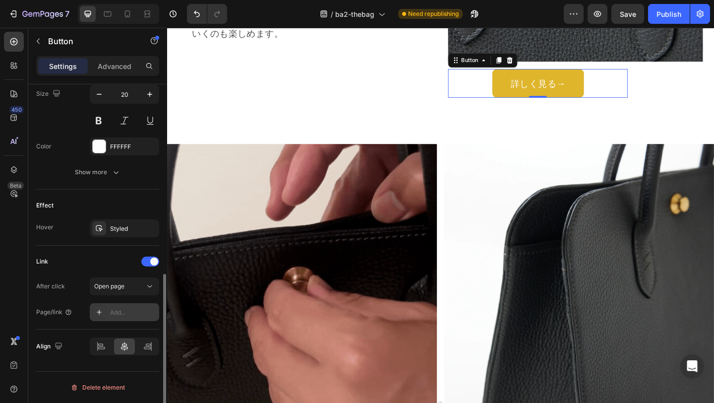
click at [120, 308] on div "Add..." at bounding box center [133, 312] width 47 height 9
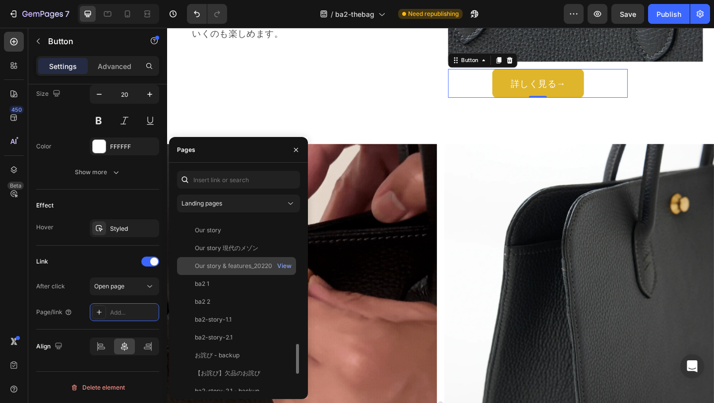
scroll to position [607, 0]
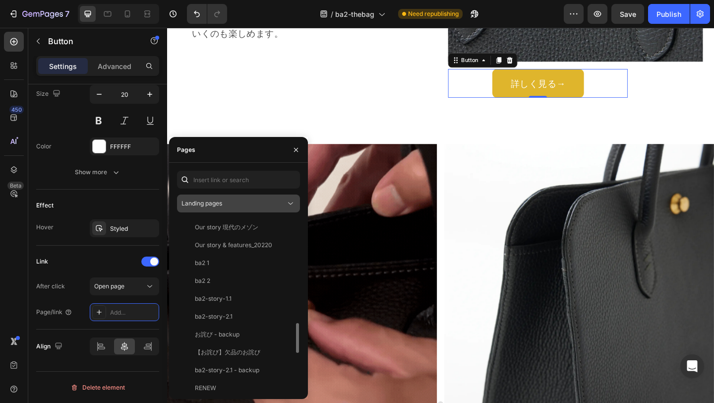
click at [215, 208] on div "Landing pages" at bounding box center [238, 203] width 114 height 10
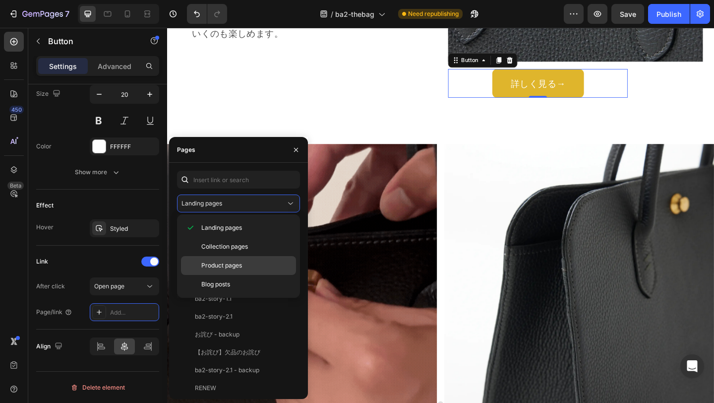
click at [214, 265] on span "Product pages" at bounding box center [221, 265] width 41 height 9
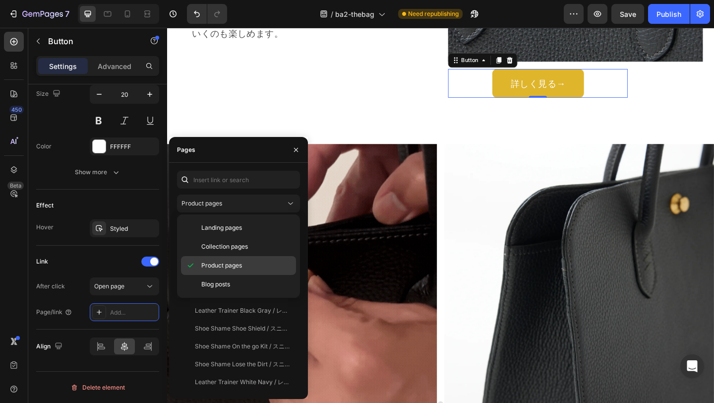
scroll to position [0, 0]
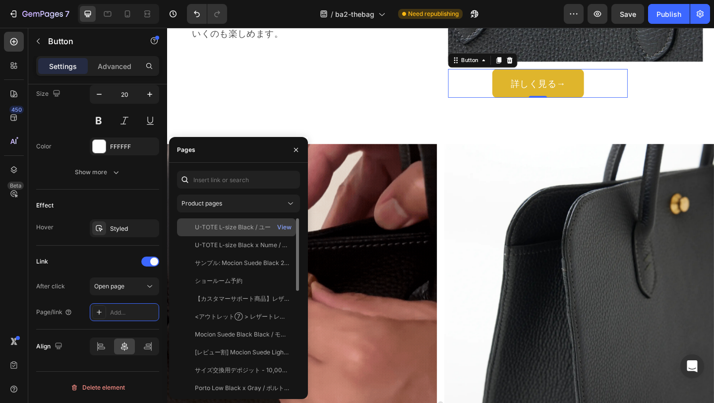
click at [221, 236] on div "U-TOTE L-size Black / ユートート Lサイズ View" at bounding box center [236, 245] width 119 height 18
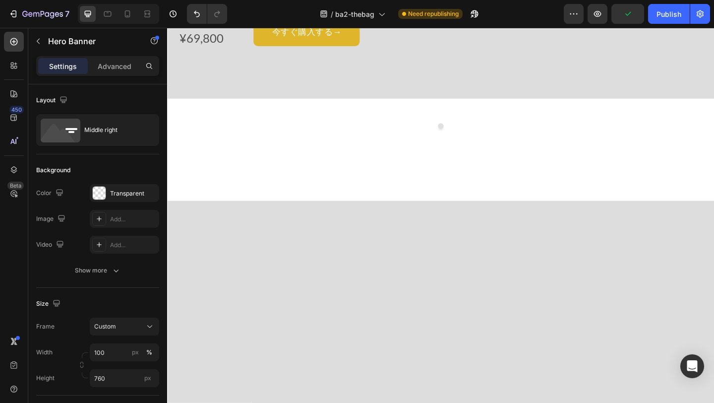
scroll to position [4613, 0]
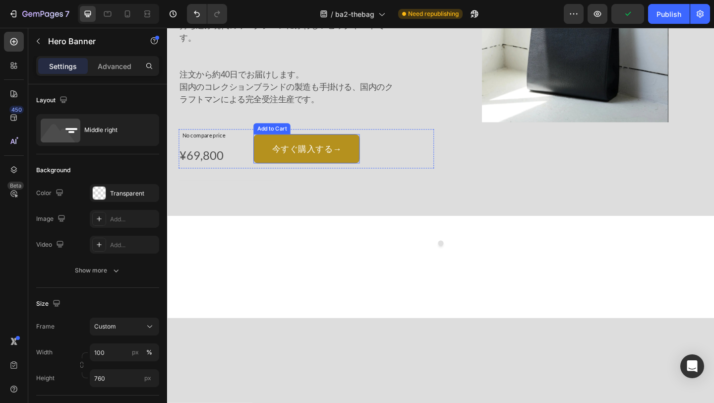
click at [361, 156] on button "今すぐ購入する→" at bounding box center [319, 159] width 116 height 32
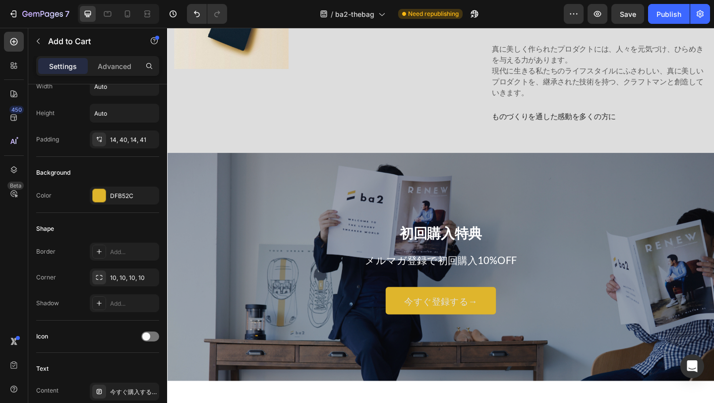
scroll to position [5381, 0]
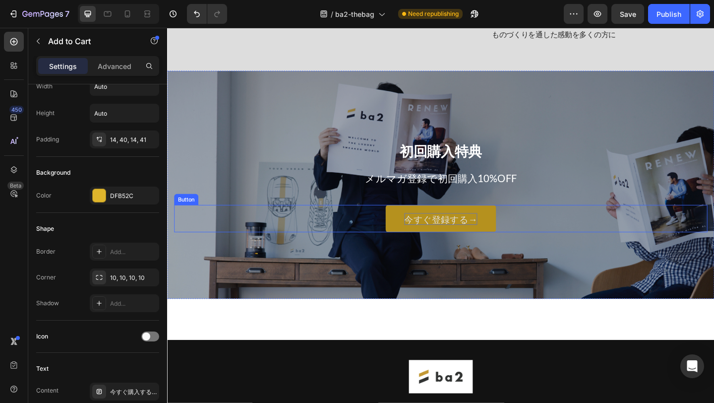
click at [440, 231] on p "今すぐ登録する→" at bounding box center [464, 235] width 79 height 13
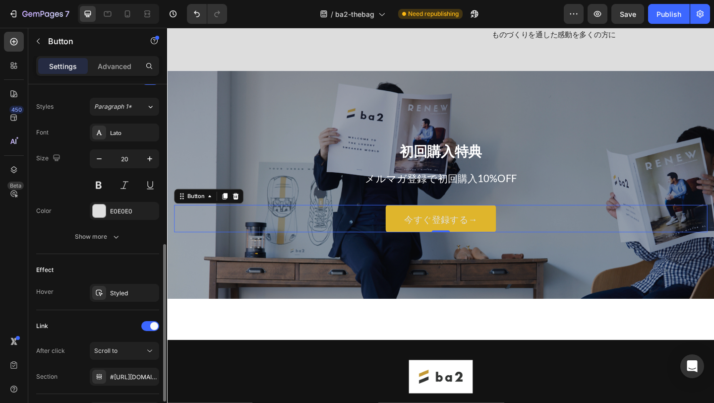
scroll to position [416, 0]
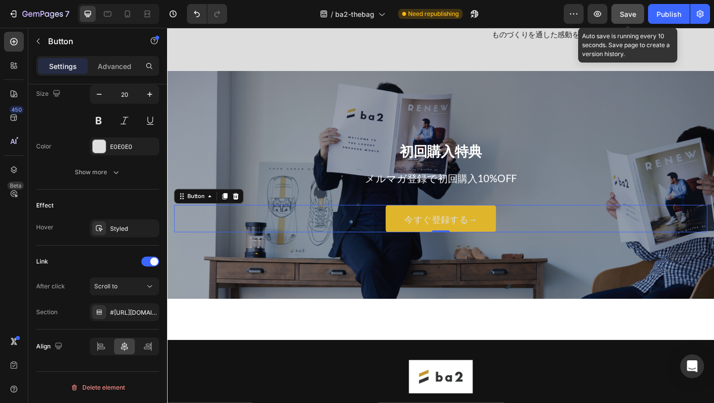
click at [621, 11] on span "Save" at bounding box center [628, 14] width 16 height 8
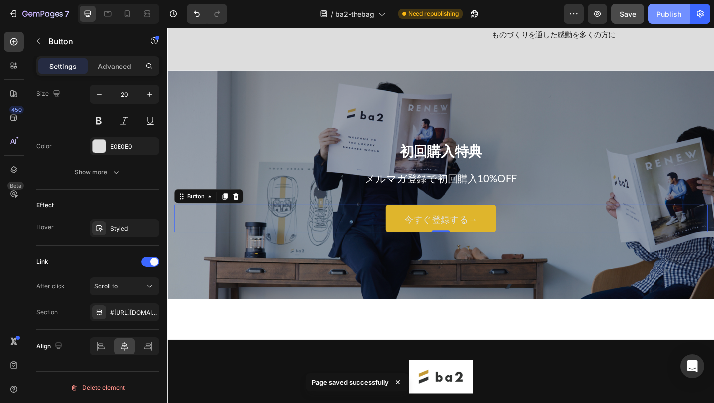
click at [662, 17] on div "Publish" at bounding box center [668, 14] width 25 height 10
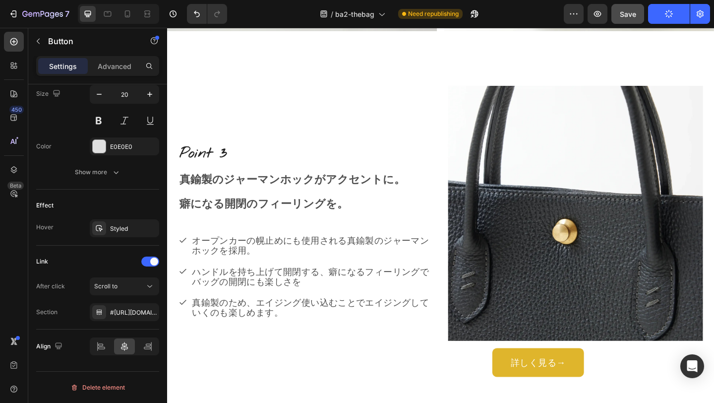
scroll to position [2837, 0]
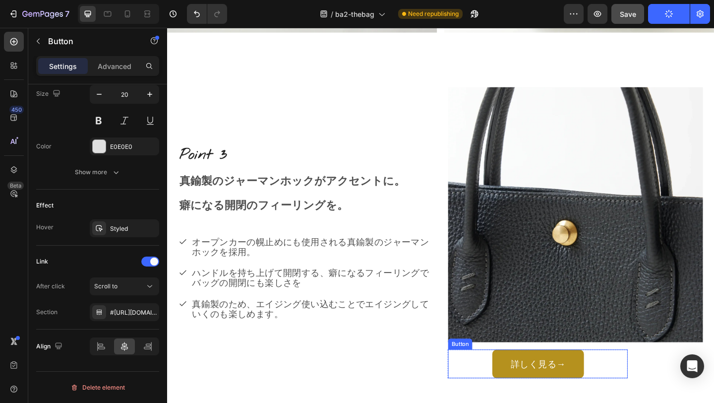
click at [533, 387] on link "詳しく見る→" at bounding box center [571, 392] width 100 height 31
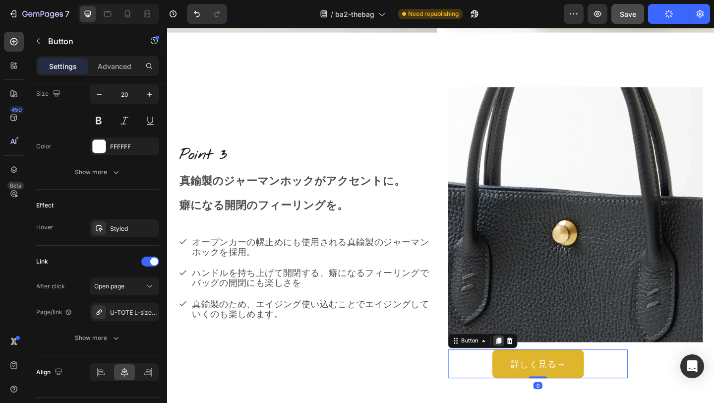
click at [525, 367] on icon at bounding box center [528, 368] width 8 height 8
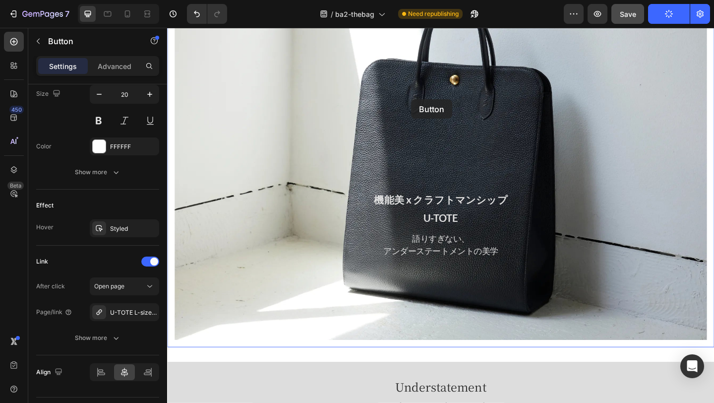
scroll to position [91, 0]
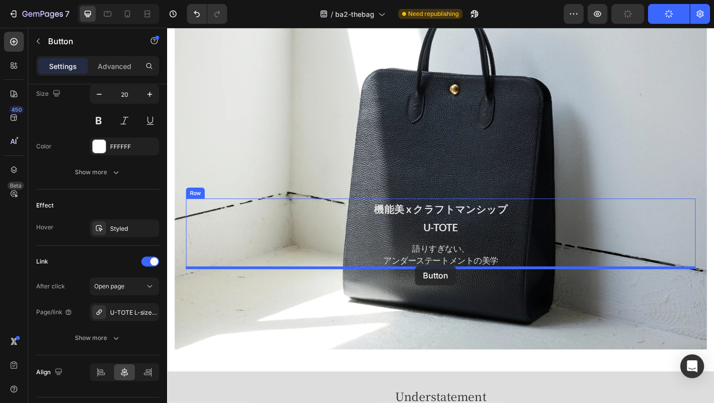
drag, startPoint x: 482, startPoint y: 384, endPoint x: 437, endPoint y: 287, distance: 107.1
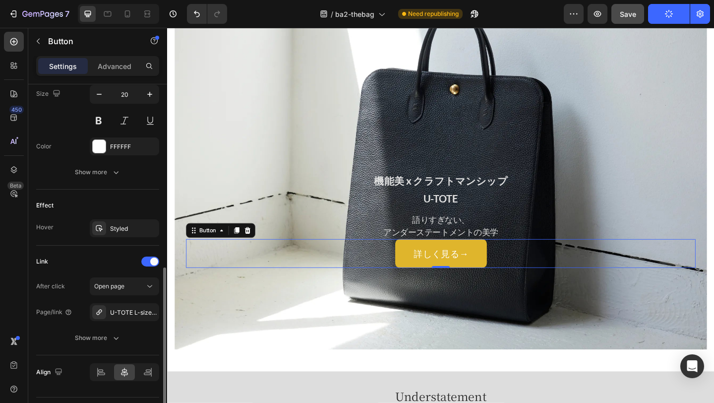
scroll to position [442, 0]
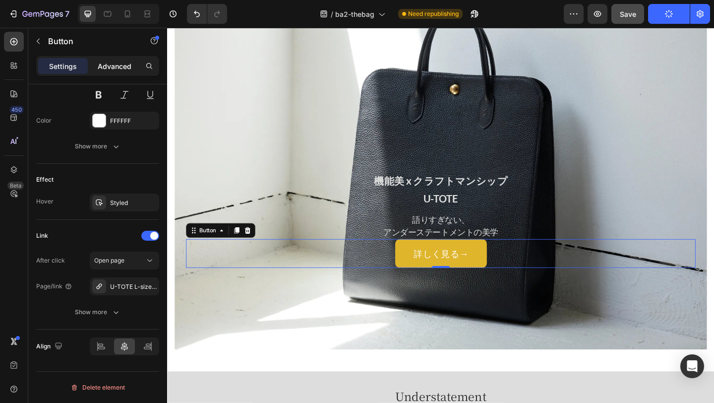
click at [109, 65] on p "Advanced" at bounding box center [115, 66] width 34 height 10
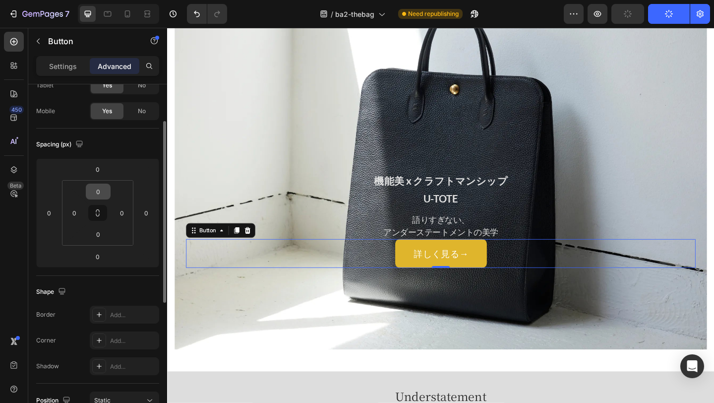
scroll to position [63, 0]
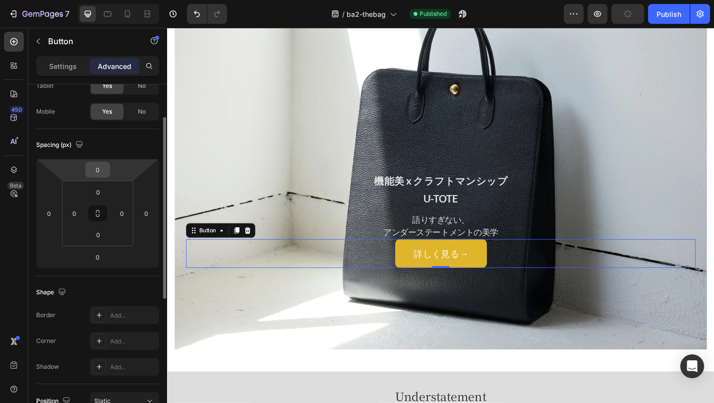
click at [95, 164] on input "0" at bounding box center [98, 169] width 20 height 15
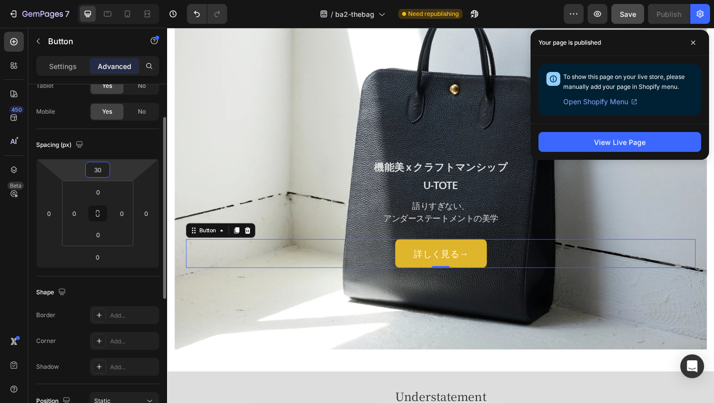
type input "3"
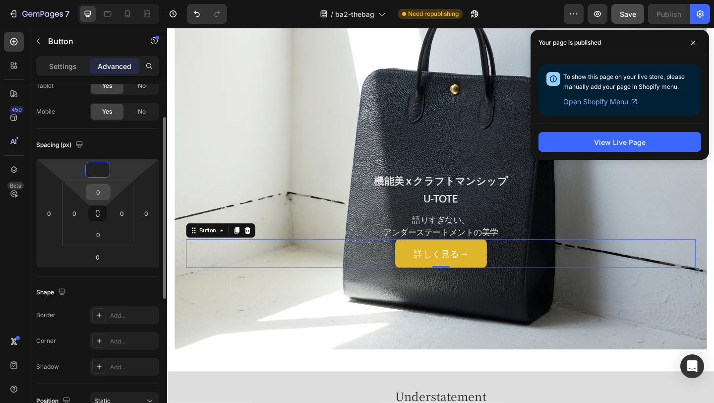
type input "0"
click at [106, 198] on input "0" at bounding box center [98, 191] width 20 height 15
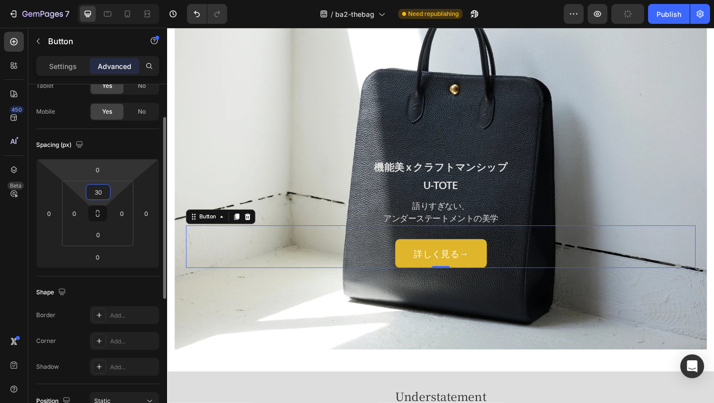
type input "3"
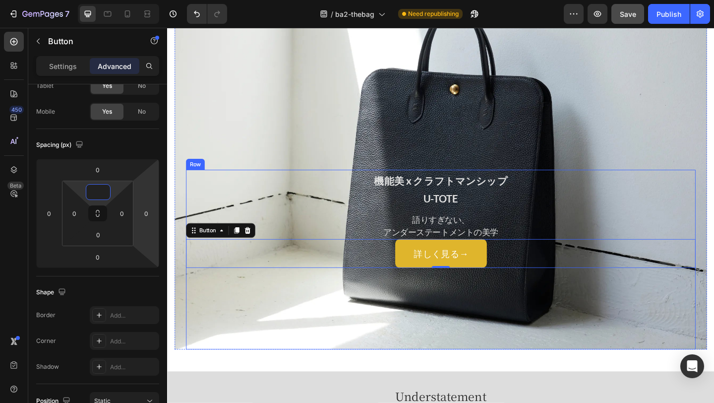
click at [213, 320] on div "機能美 x クラフトマンシップ U-TOTE Heading 語りすぎない、 アンダーステートメントの美学 Text Block 詳しく見る→ Button …" at bounding box center [464, 279] width 554 height 195
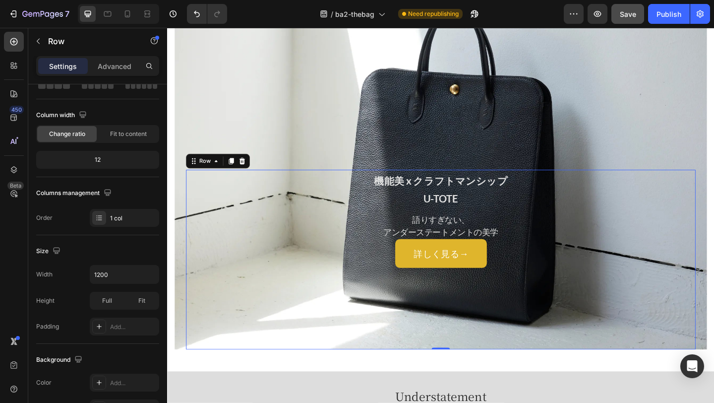
scroll to position [0, 0]
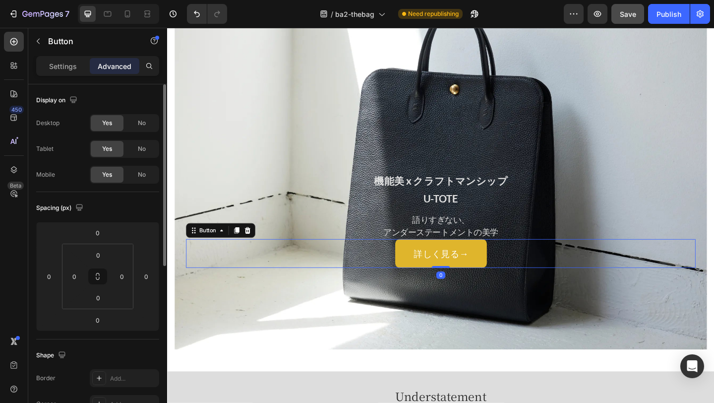
click at [210, 274] on div "詳しく見る→ Button 0" at bounding box center [464, 272] width 554 height 31
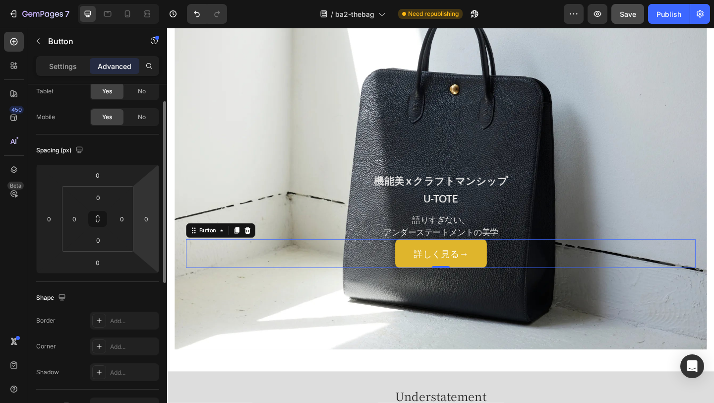
scroll to position [46, 0]
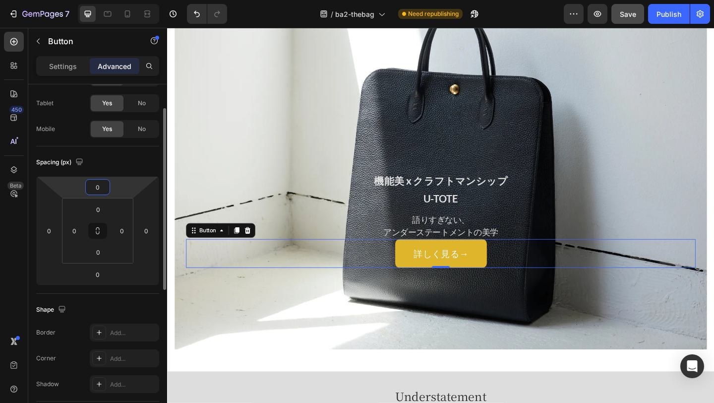
click at [102, 189] on input "0" at bounding box center [98, 186] width 20 height 15
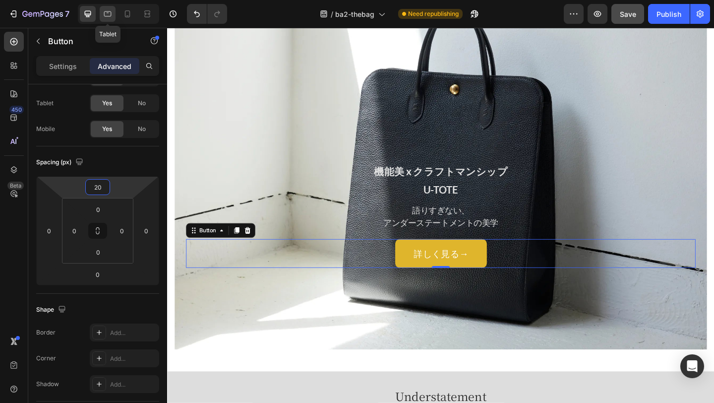
click at [113, 18] on div at bounding box center [108, 14] width 16 height 16
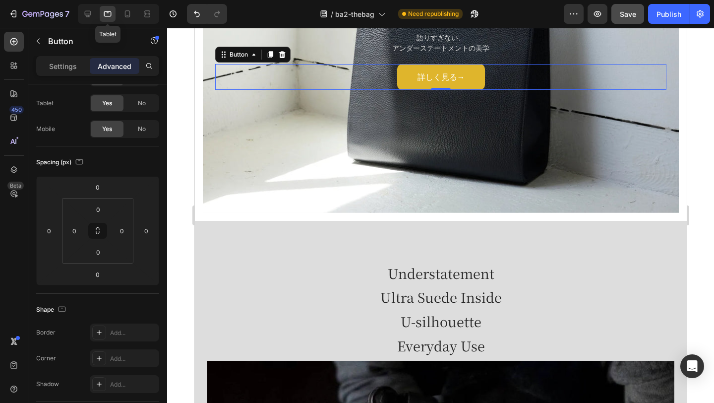
scroll to position [217, 0]
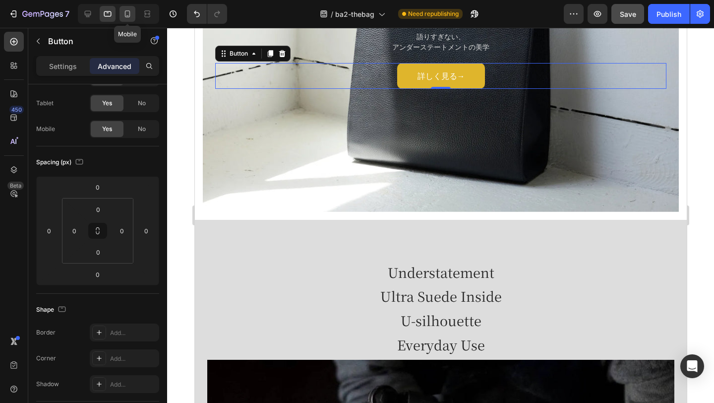
click at [127, 17] on icon at bounding box center [127, 14] width 10 height 10
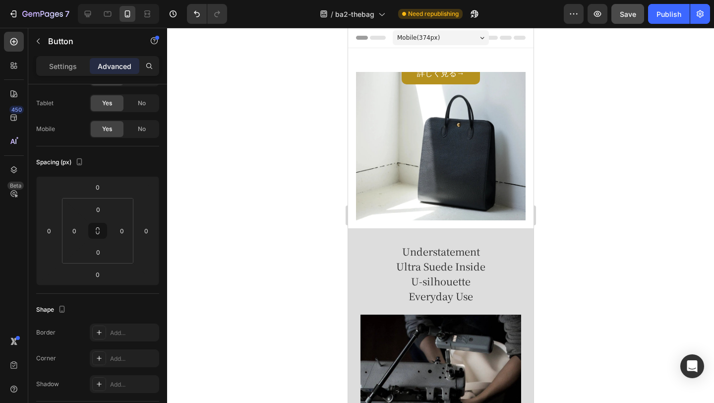
click at [415, 79] on link "詳しく見る→" at bounding box center [440, 72] width 78 height 23
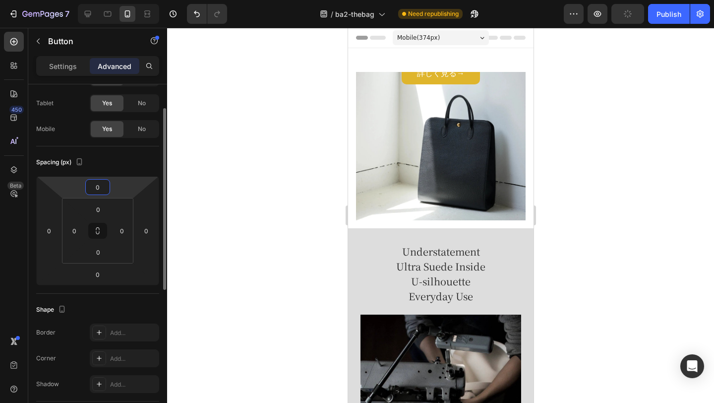
click at [98, 183] on input "0" at bounding box center [98, 186] width 20 height 15
type input "2"
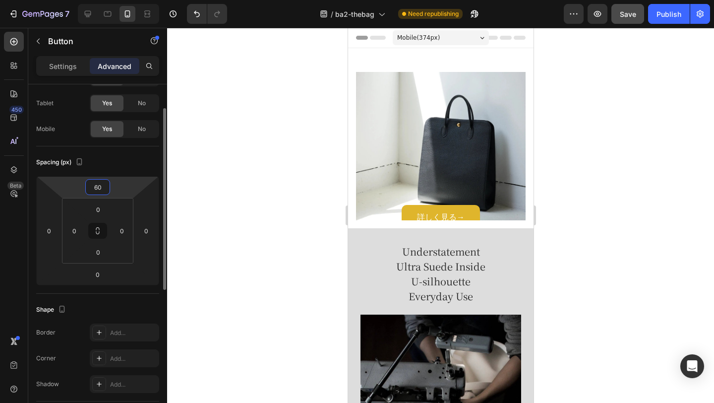
type input "6"
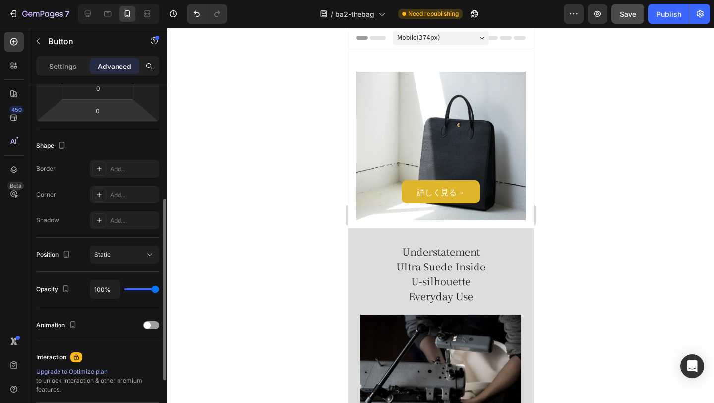
scroll to position [218, 0]
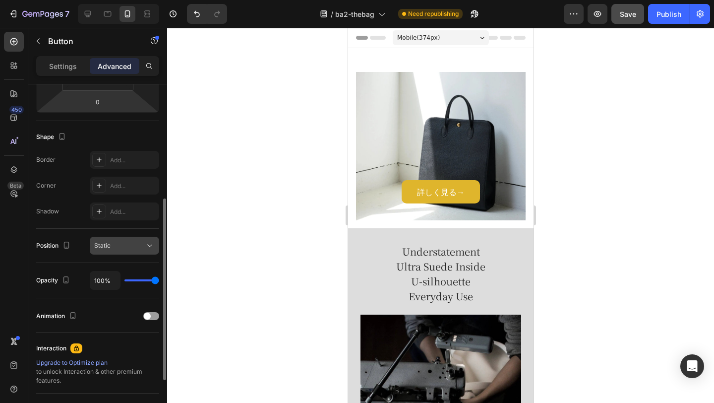
type input "500"
click at [133, 246] on div "Static" at bounding box center [119, 245] width 51 height 9
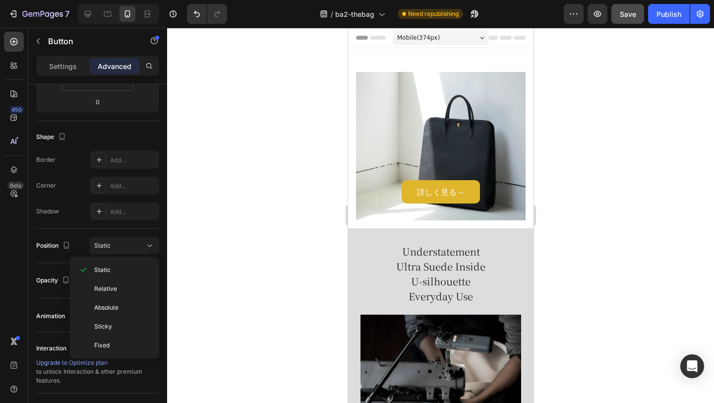
click at [218, 228] on div at bounding box center [440, 215] width 547 height 375
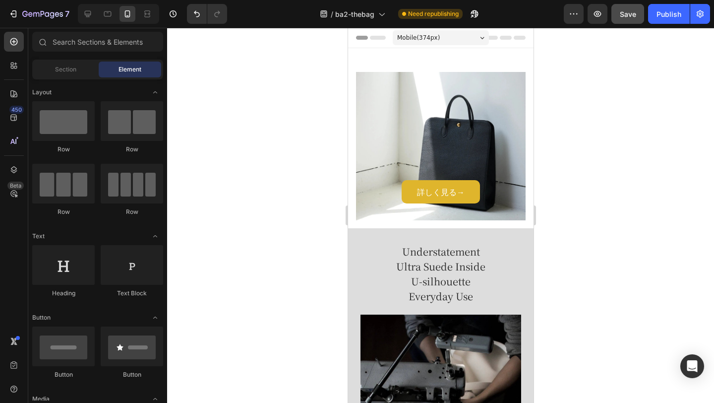
click at [246, 107] on div at bounding box center [440, 215] width 547 height 375
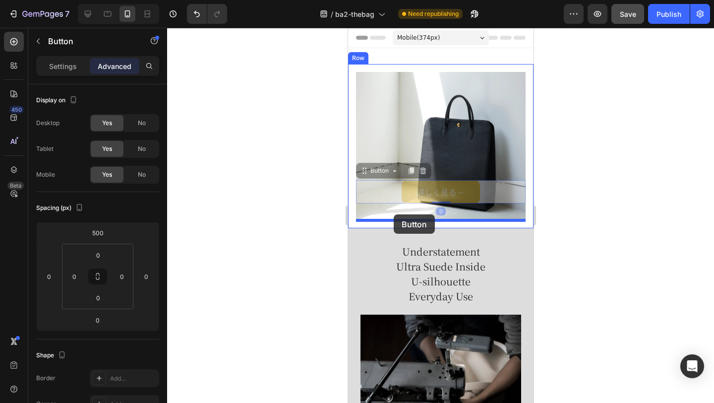
drag, startPoint x: 366, startPoint y: 176, endPoint x: 393, endPoint y: 214, distance: 46.9
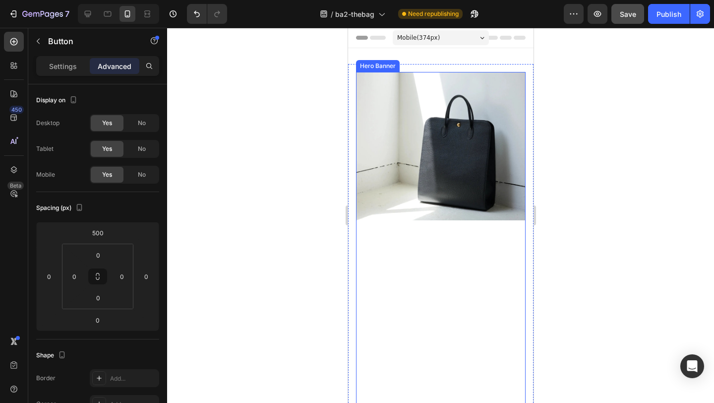
click at [577, 212] on div at bounding box center [440, 215] width 547 height 375
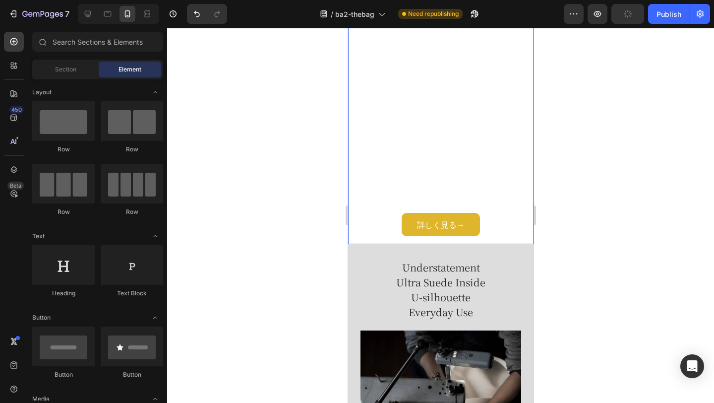
scroll to position [254, 0]
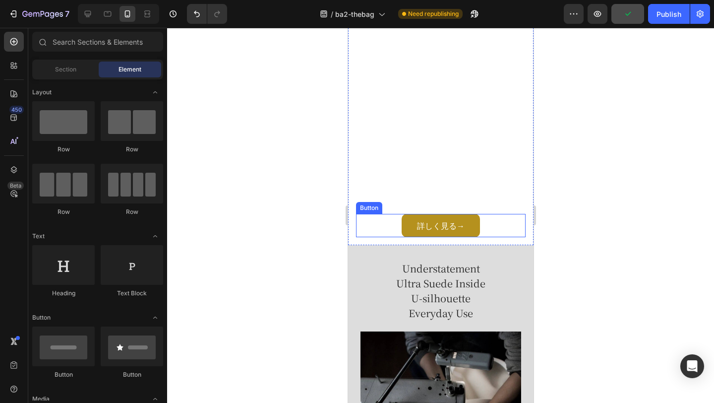
click at [406, 220] on link "詳しく見る→" at bounding box center [440, 225] width 78 height 23
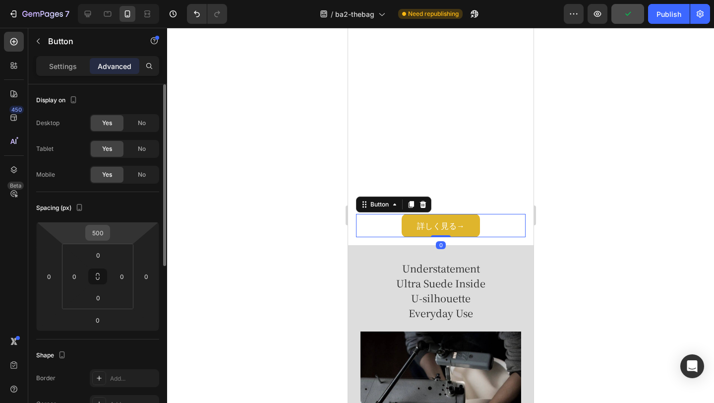
click at [97, 238] on input "500" at bounding box center [98, 232] width 20 height 15
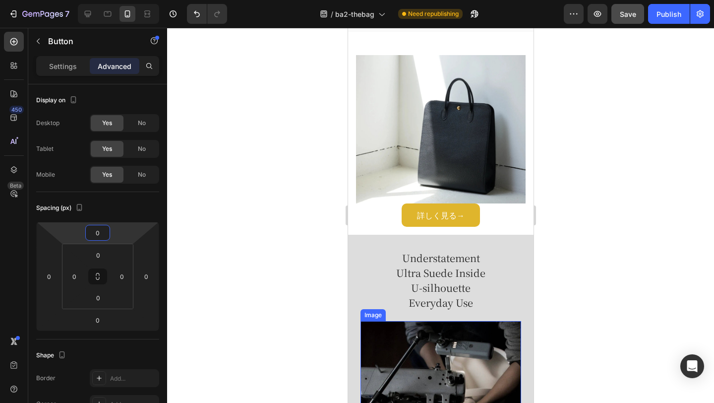
scroll to position [0, 0]
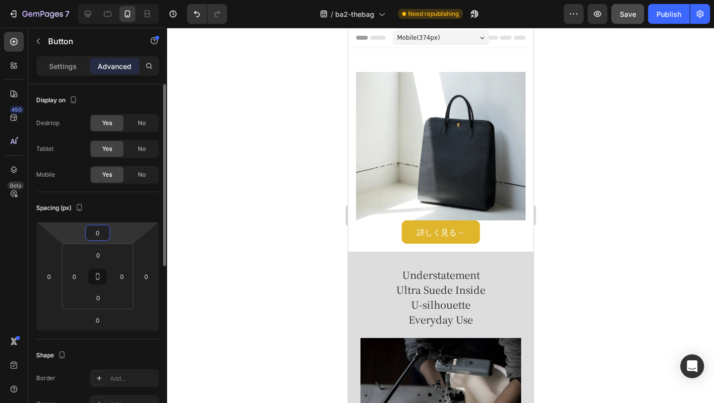
click at [96, 237] on input "0" at bounding box center [98, 232] width 20 height 15
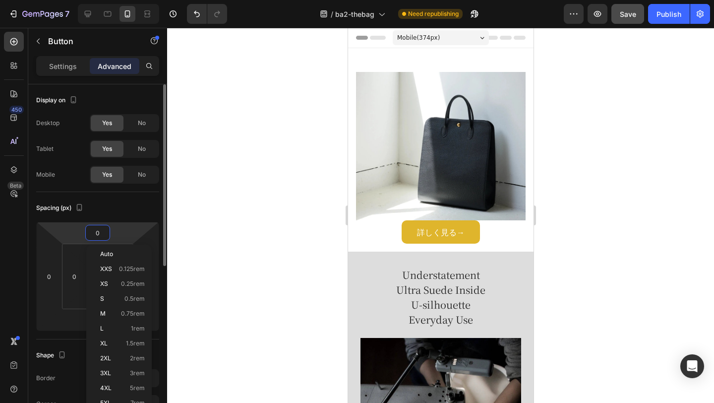
click at [98, 228] on input "0" at bounding box center [98, 232] width 20 height 15
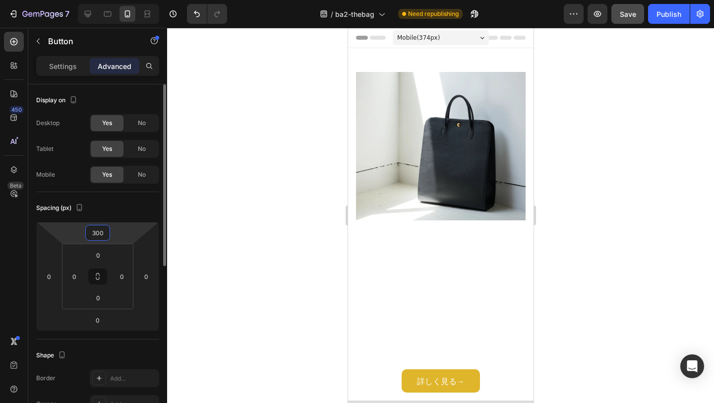
type input "30"
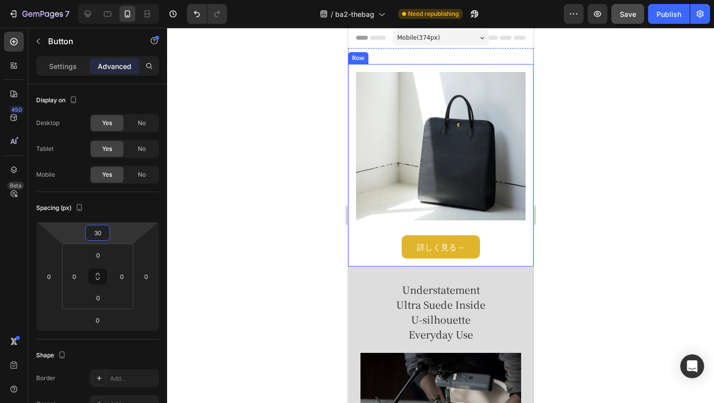
click at [542, 171] on div at bounding box center [440, 215] width 547 height 375
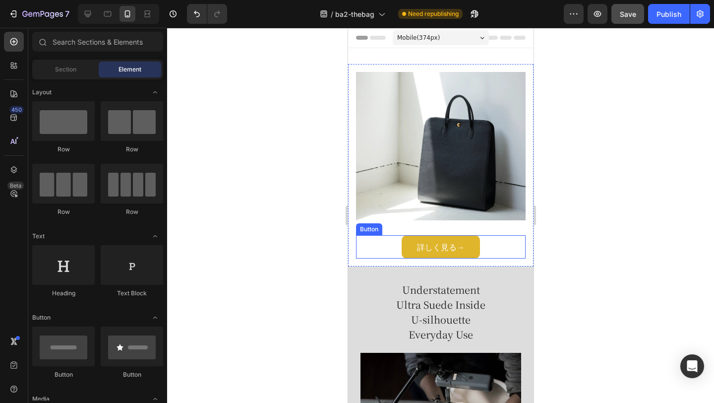
click at [484, 246] on div "詳しく見る→ Button" at bounding box center [441, 246] width 170 height 23
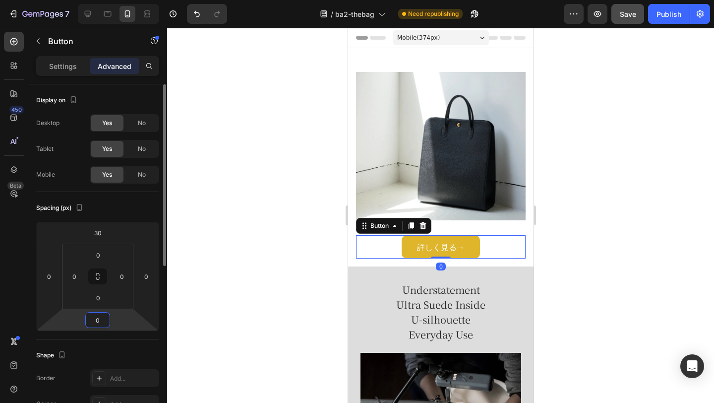
click at [101, 319] on input "0" at bounding box center [98, 319] width 20 height 15
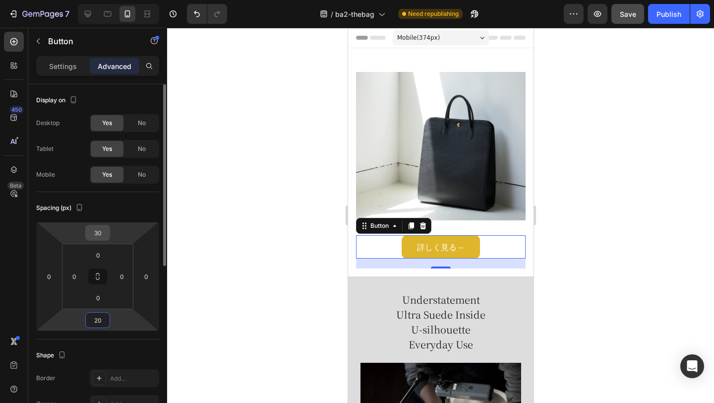
type input "20"
click at [103, 236] on input "30" at bounding box center [98, 232] width 20 height 15
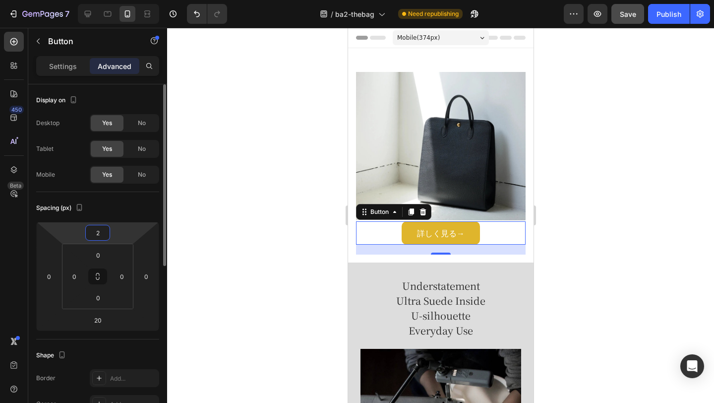
type input "20"
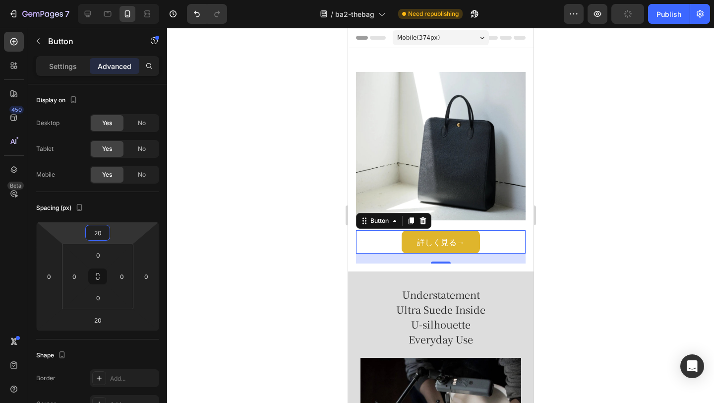
click at [567, 198] on div at bounding box center [440, 215] width 547 height 375
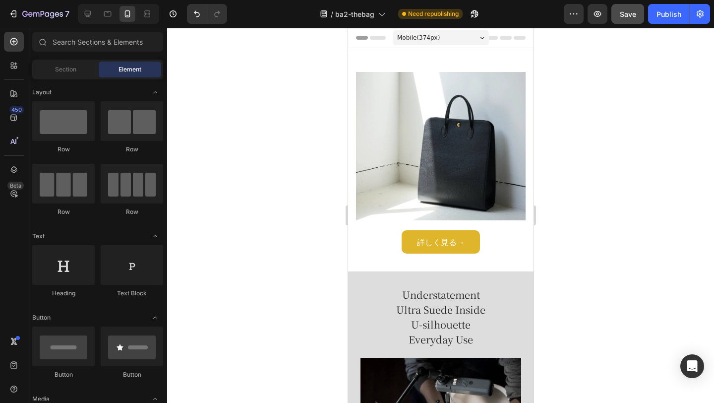
click at [105, 22] on div at bounding box center [118, 14] width 81 height 20
click at [105, 18] on icon at bounding box center [108, 14] width 10 height 10
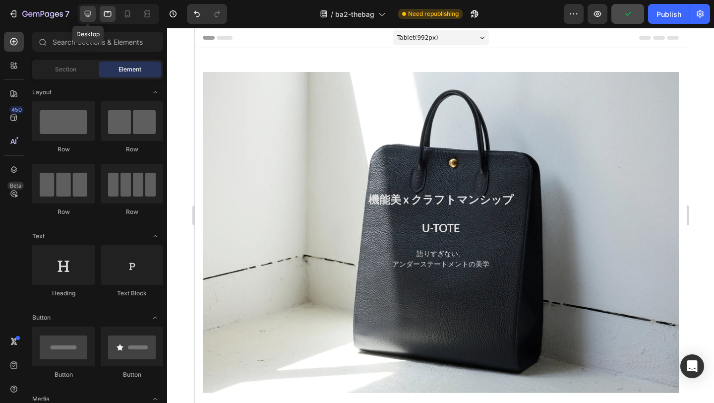
click at [85, 21] on div at bounding box center [88, 14] width 16 height 16
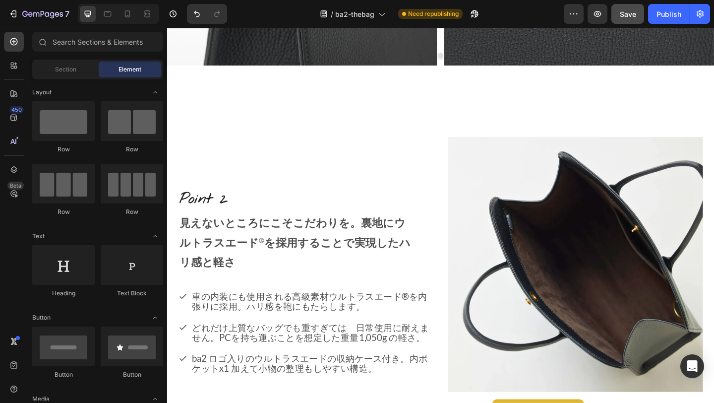
scroll to position [2090, 0]
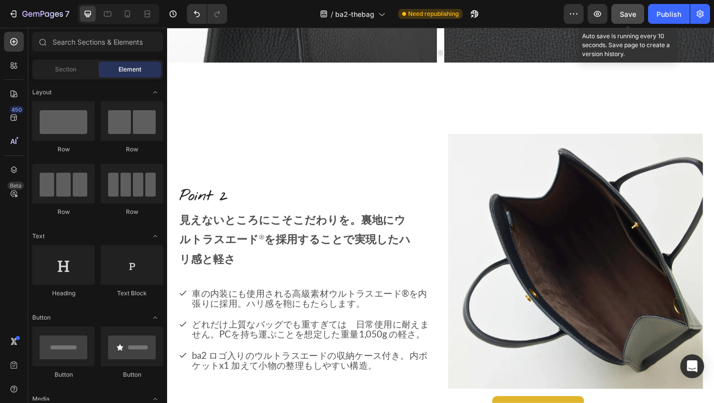
click at [627, 15] on span "Save" at bounding box center [628, 14] width 16 height 8
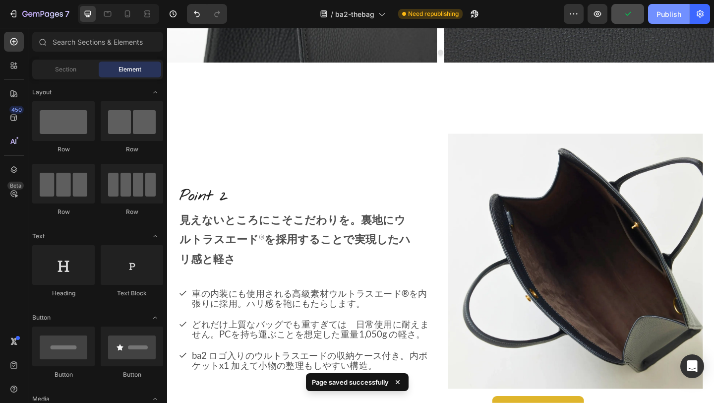
click at [667, 15] on div "Publish" at bounding box center [668, 14] width 25 height 10
